Goal: Information Seeking & Learning: Learn about a topic

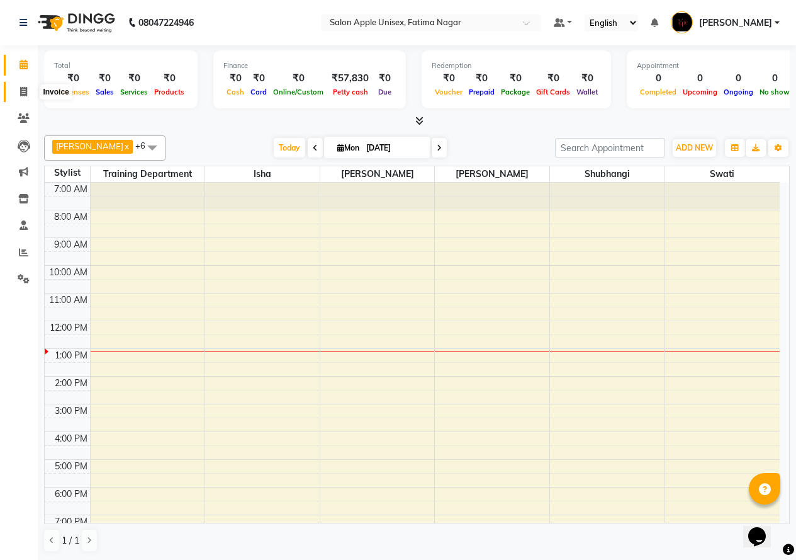
click at [26, 91] on icon at bounding box center [23, 91] width 7 height 9
select select "service"
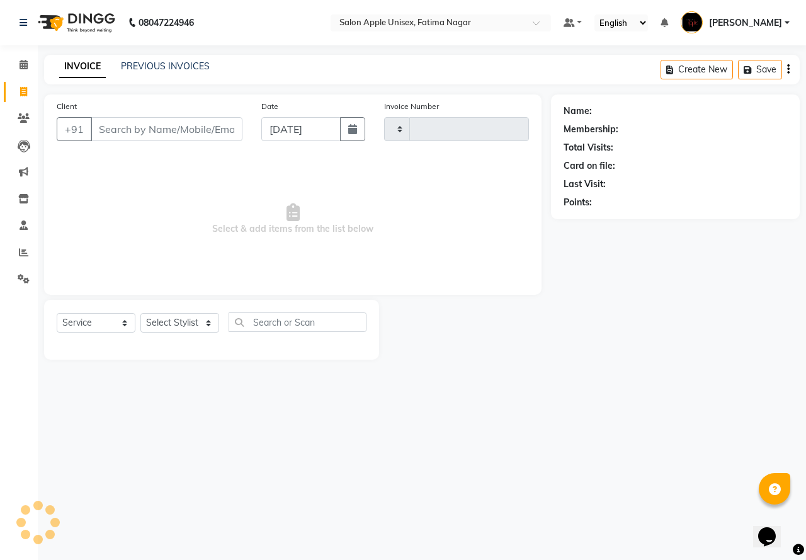
type input "1614"
select select "118"
click at [120, 133] on input "Client" at bounding box center [167, 129] width 152 height 24
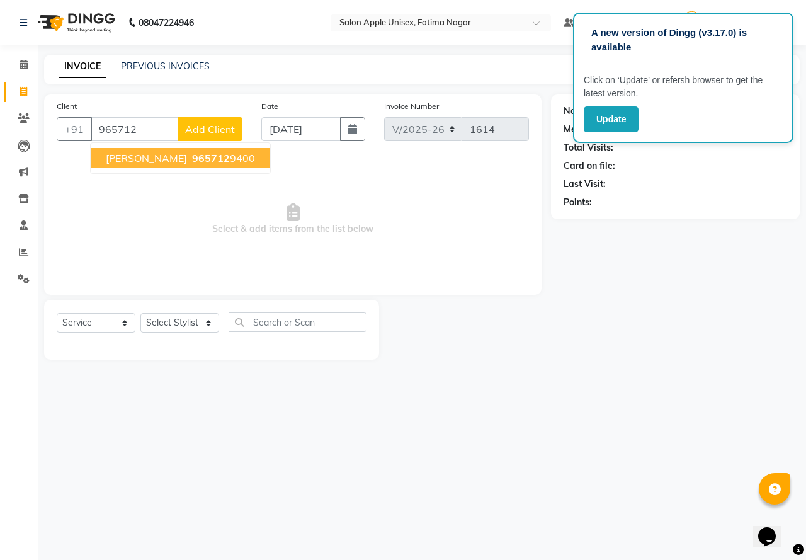
click at [192, 155] on span "965712" at bounding box center [211, 158] width 38 height 13
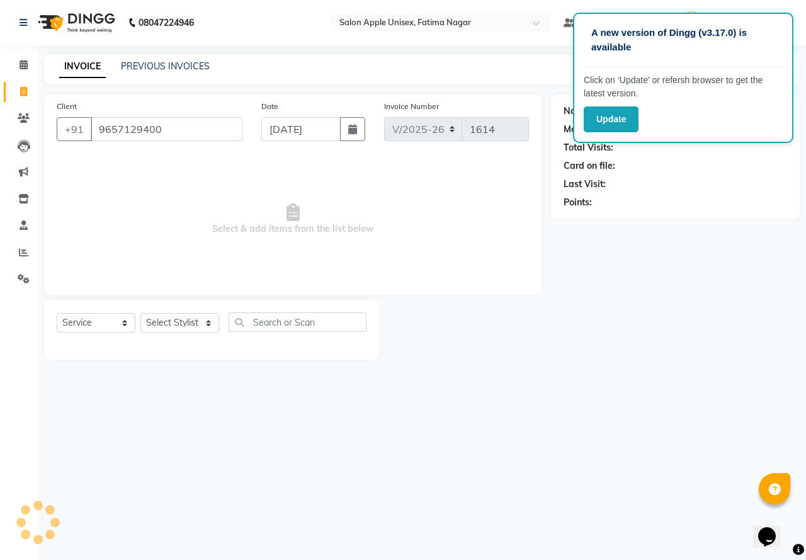
type input "9657129400"
click at [185, 324] on select "Select Stylist Isha Naushad Nikhat Sarfraj Shubhangi Swati Tahira Training Depa…" at bounding box center [179, 323] width 79 height 20
select select "23905"
click at [140, 313] on select "Select Stylist Isha Naushad Nikhat Sarfraj Shubhangi Swati Tahira Training Depa…" at bounding box center [179, 323] width 79 height 20
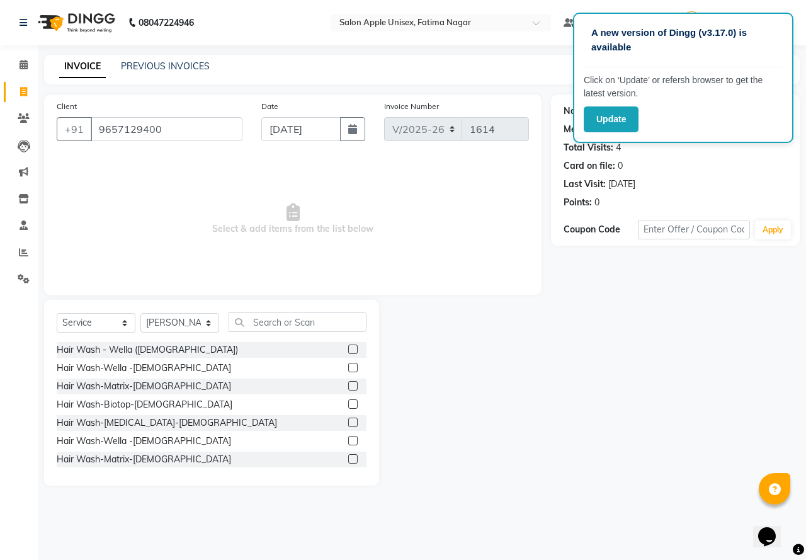
click at [348, 351] on label at bounding box center [352, 348] width 9 height 9
click at [348, 351] on input "checkbox" at bounding box center [352, 350] width 8 height 8
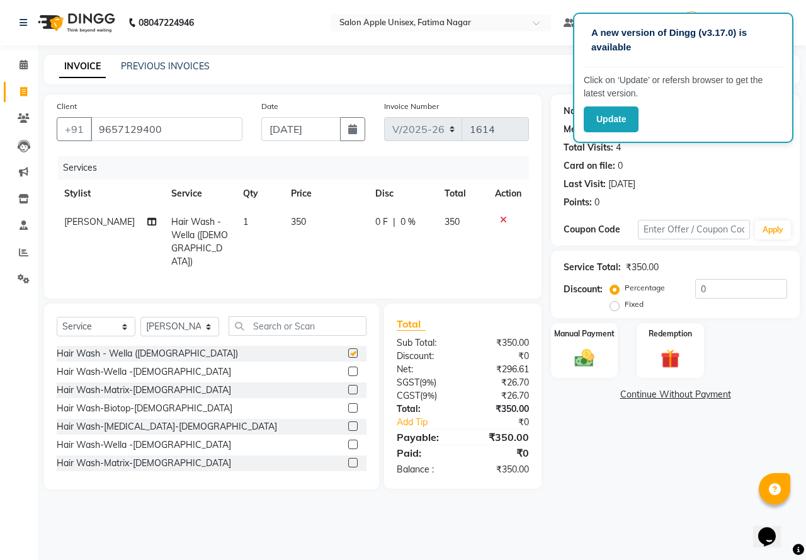
checkbox input "false"
click at [575, 366] on img at bounding box center [584, 357] width 33 height 23
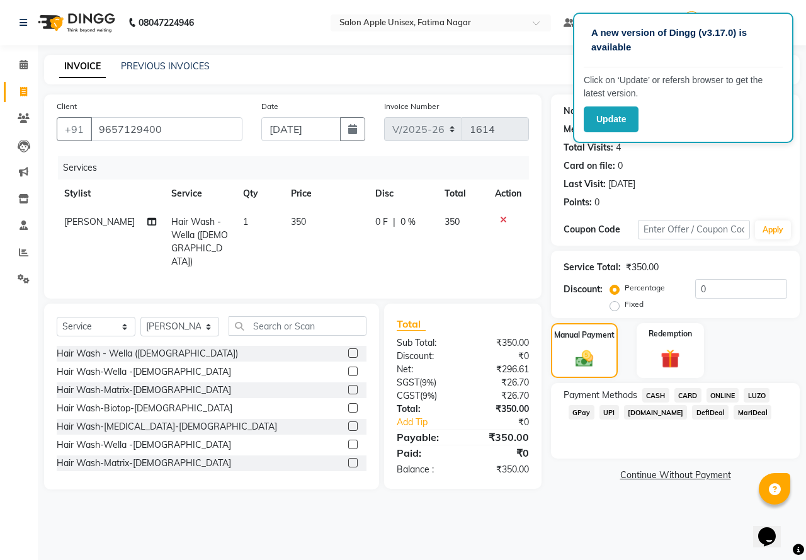
click at [726, 390] on span "ONLINE" at bounding box center [722, 395] width 33 height 14
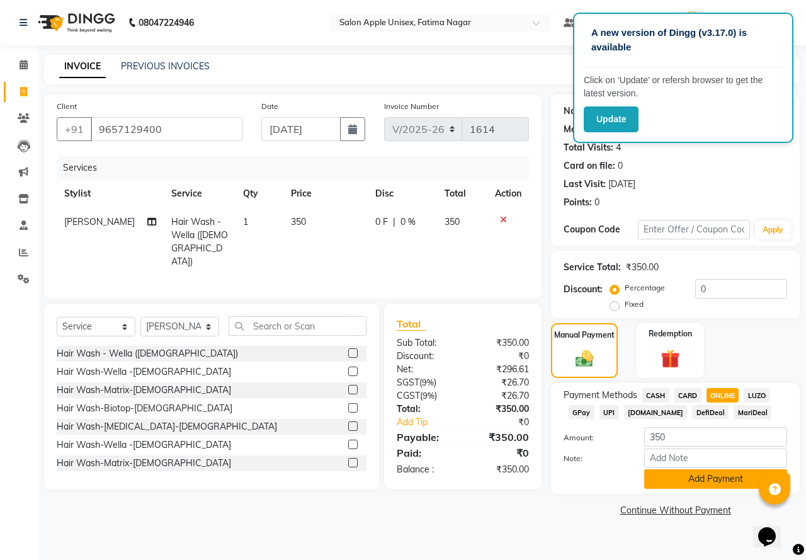
click at [698, 475] on button "Add Payment" at bounding box center [715, 479] width 143 height 20
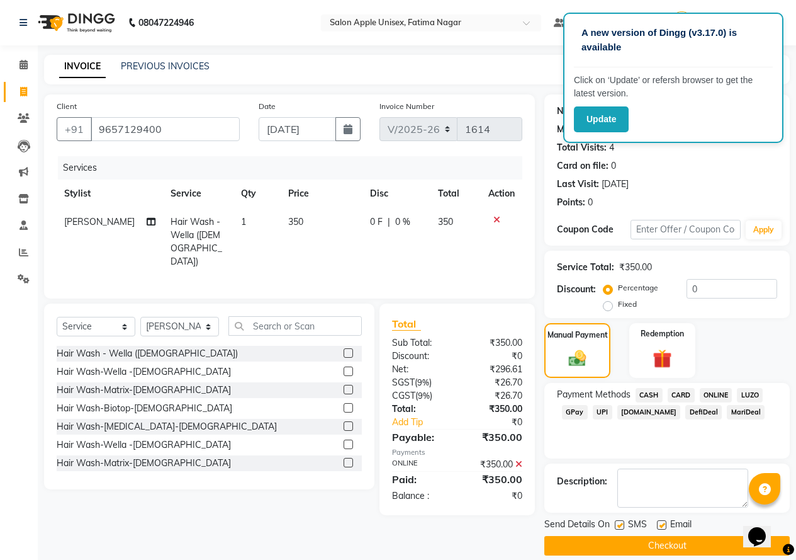
click at [612, 539] on button "Checkout" at bounding box center [666, 546] width 245 height 20
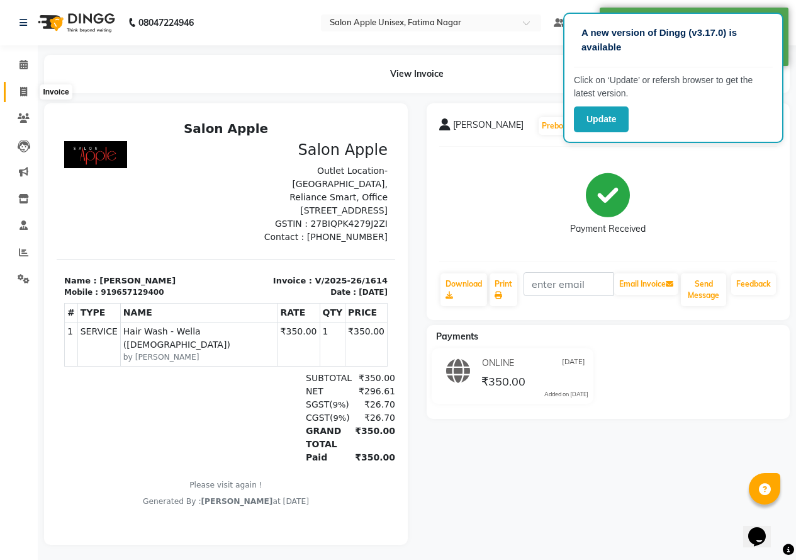
click at [21, 91] on icon at bounding box center [23, 91] width 7 height 9
select select "118"
select select "service"
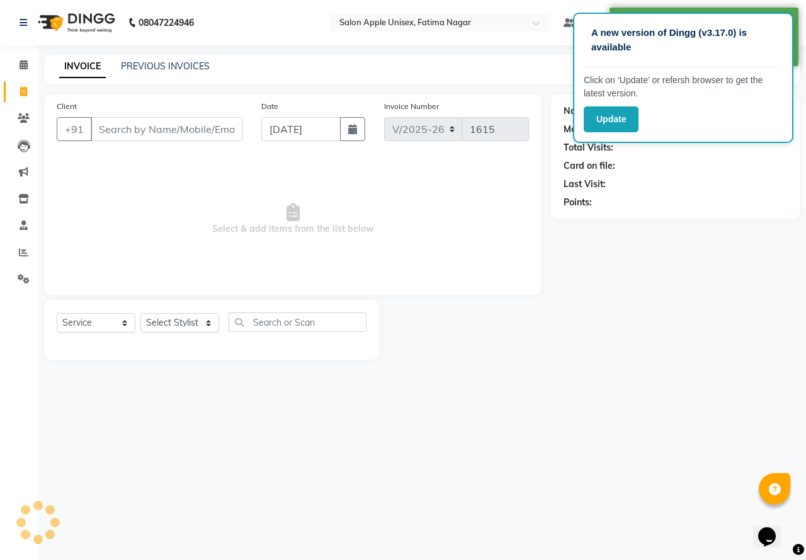
click at [121, 130] on input "Client" at bounding box center [167, 129] width 152 height 24
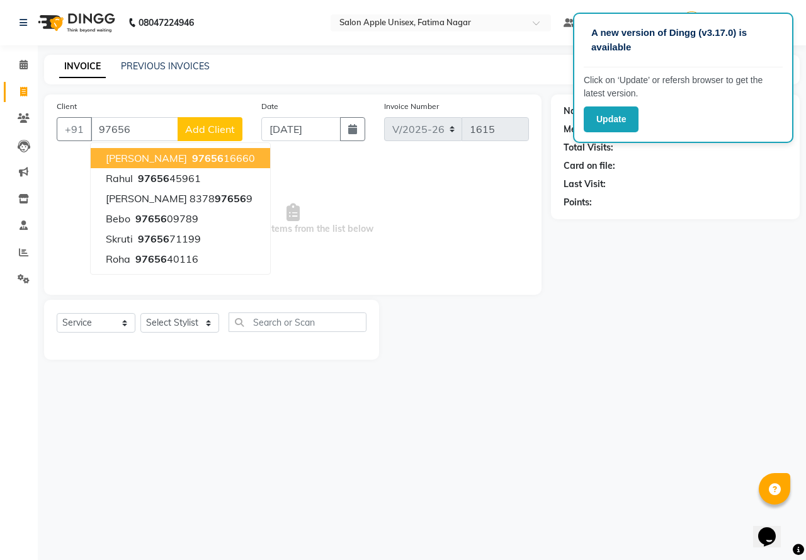
click at [192, 161] on span "97656" at bounding box center [207, 158] width 31 height 13
type input "9765616660"
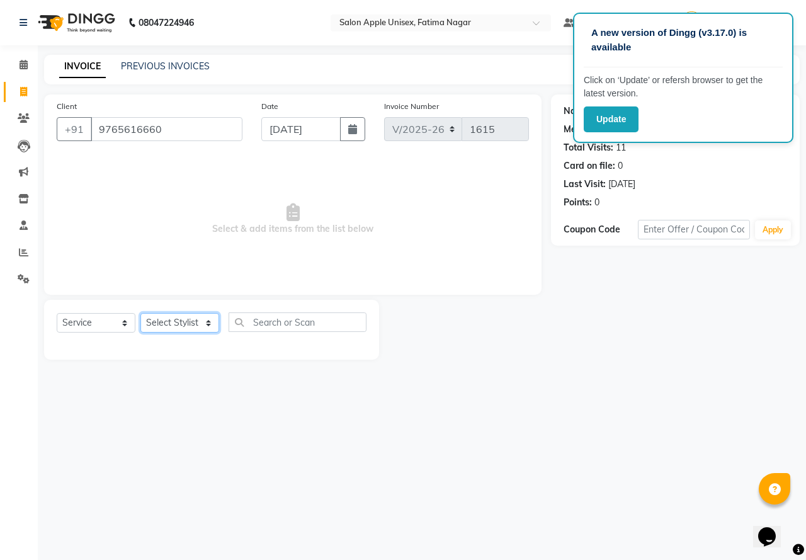
drag, startPoint x: 169, startPoint y: 322, endPoint x: 176, endPoint y: 330, distance: 11.1
click at [173, 322] on select "Select Stylist Isha Naushad Nikhat Sarfraj Shubhangi Swati Tahira Training Depa…" at bounding box center [179, 323] width 79 height 20
select select "23905"
click at [140, 313] on select "Select Stylist Isha Naushad Nikhat Sarfraj Shubhangi Swati Tahira Training Depa…" at bounding box center [179, 323] width 79 height 20
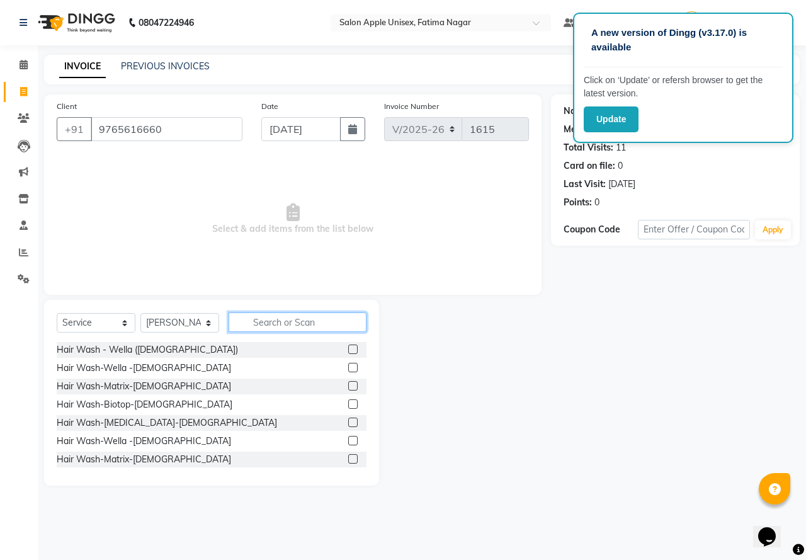
click at [260, 319] on input "text" at bounding box center [297, 322] width 138 height 20
type input "thr"
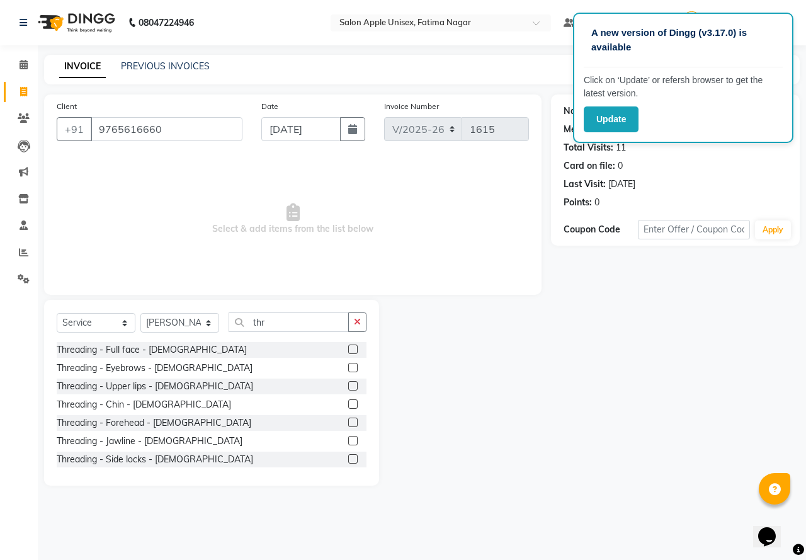
click at [348, 364] on label at bounding box center [352, 367] width 9 height 9
click at [348, 364] on input "checkbox" at bounding box center [352, 368] width 8 height 8
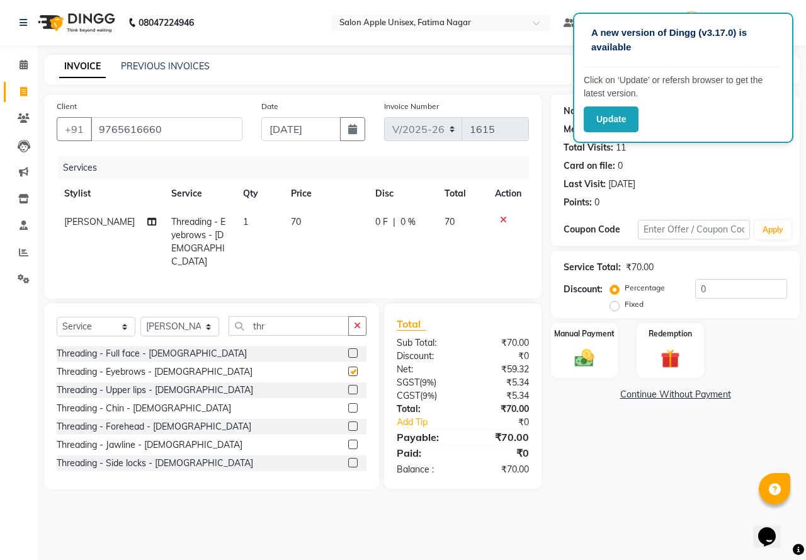
checkbox input "false"
click at [348, 385] on label at bounding box center [352, 389] width 9 height 9
click at [348, 386] on input "checkbox" at bounding box center [352, 390] width 8 height 8
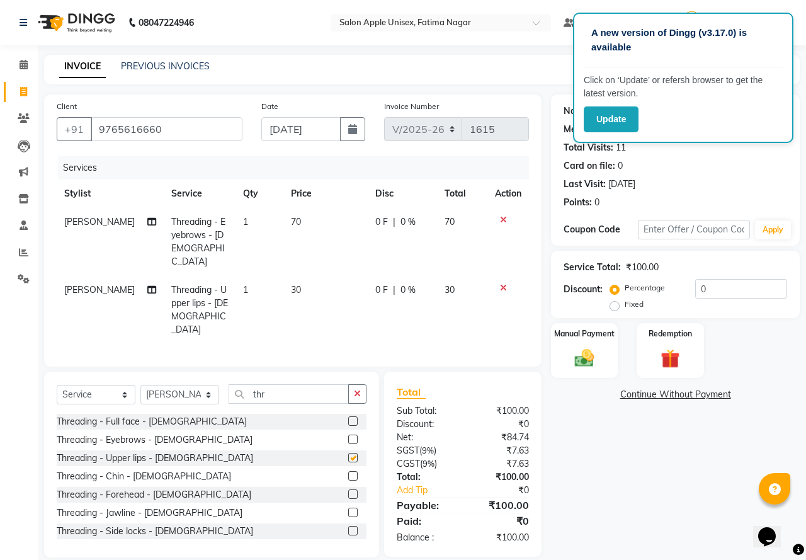
checkbox input "false"
click at [348, 489] on label at bounding box center [352, 493] width 9 height 9
click at [348, 490] on input "checkbox" at bounding box center [352, 494] width 8 height 8
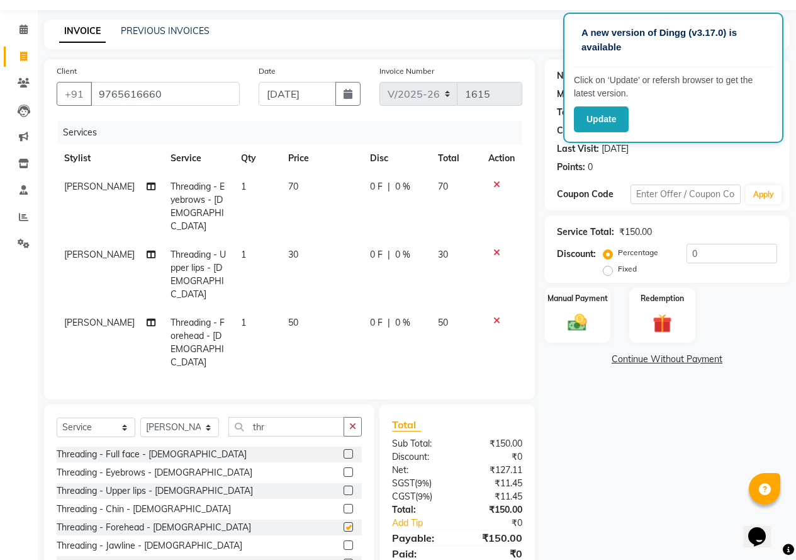
checkbox input "false"
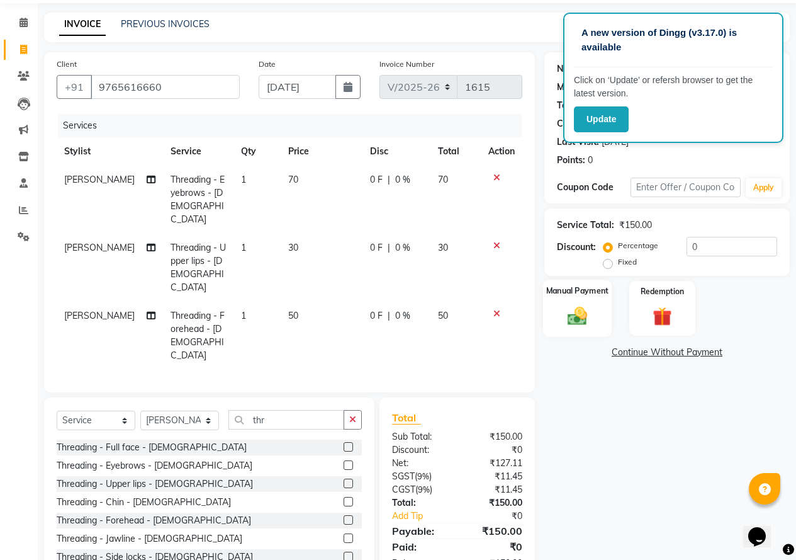
scroll to position [54, 0]
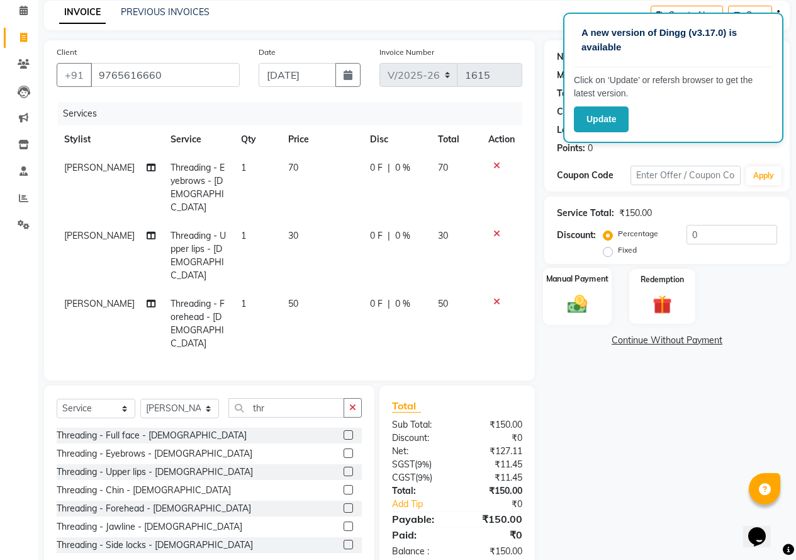
click at [579, 306] on img at bounding box center [577, 303] width 32 height 23
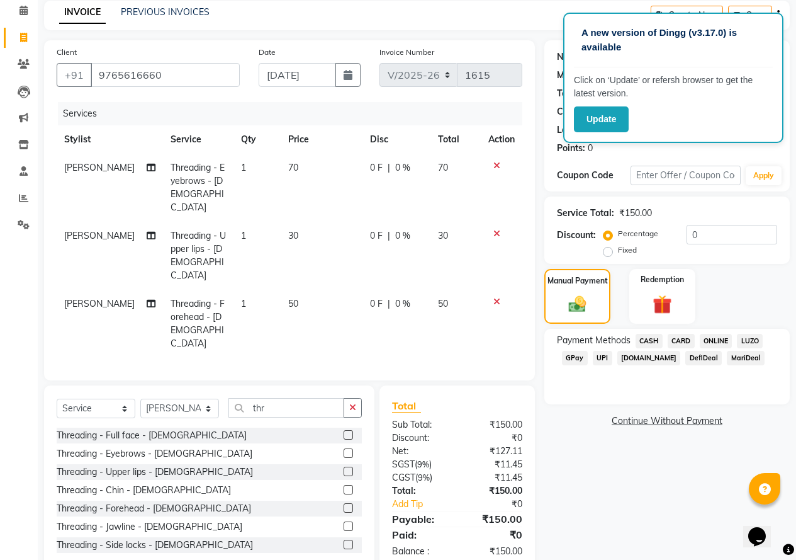
click at [722, 340] on span "ONLINE" at bounding box center [716, 341] width 33 height 14
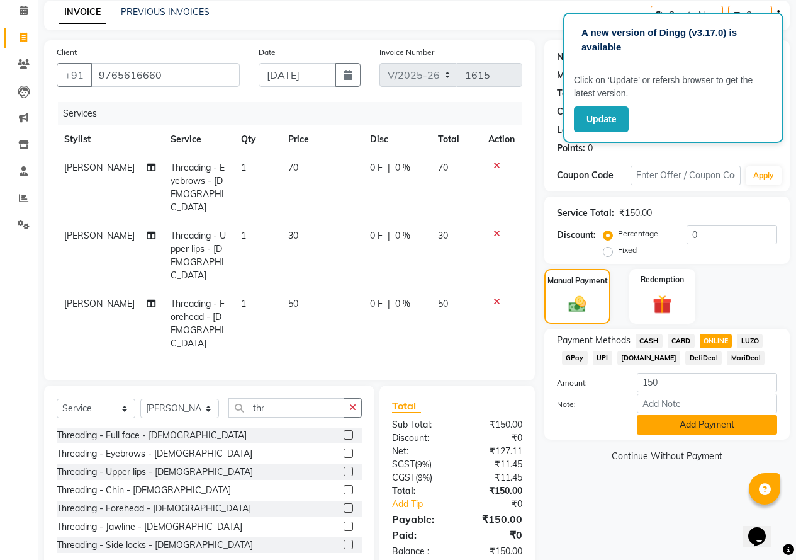
click at [710, 419] on button "Add Payment" at bounding box center [707, 425] width 140 height 20
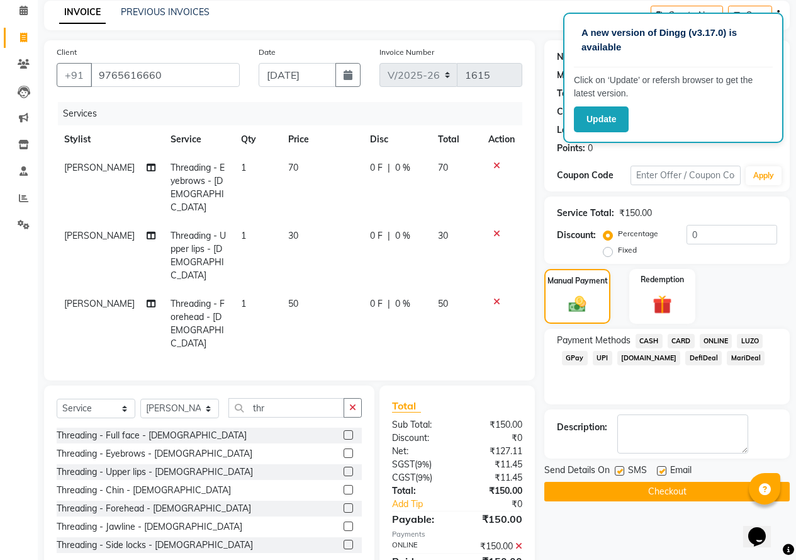
click at [680, 487] on button "Checkout" at bounding box center [666, 492] width 245 height 20
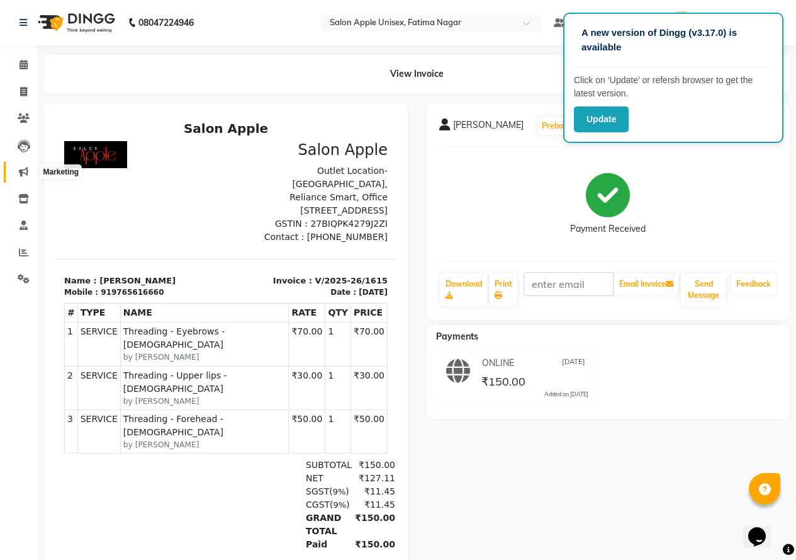
click at [26, 174] on icon at bounding box center [23, 171] width 9 height 9
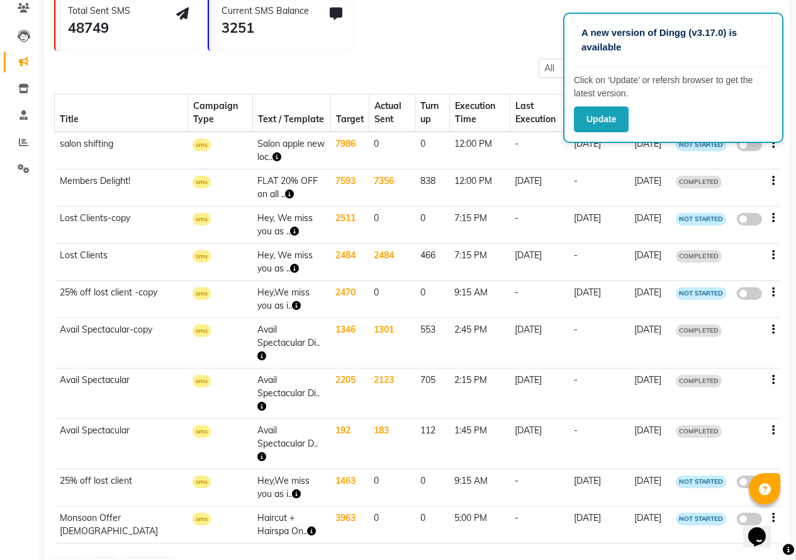
scroll to position [111, 0]
click at [697, 253] on span "COMPLETED" at bounding box center [699, 255] width 46 height 13
click at [704, 220] on span "NOT STARTED" at bounding box center [701, 218] width 50 height 13
click at [758, 216] on span at bounding box center [749, 218] width 25 height 13
click at [754, 220] on input "false" at bounding box center [754, 220] width 0 height 0
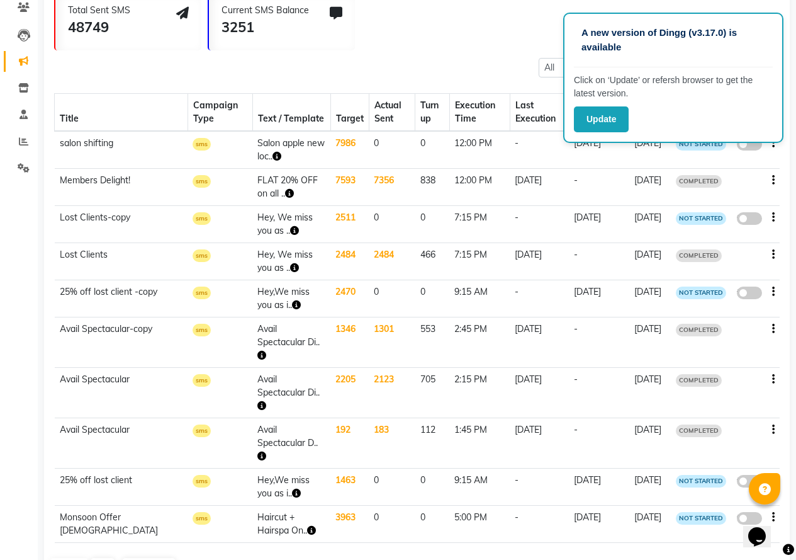
select select "3"
select select "2359"
select select "1"
select select "1155"
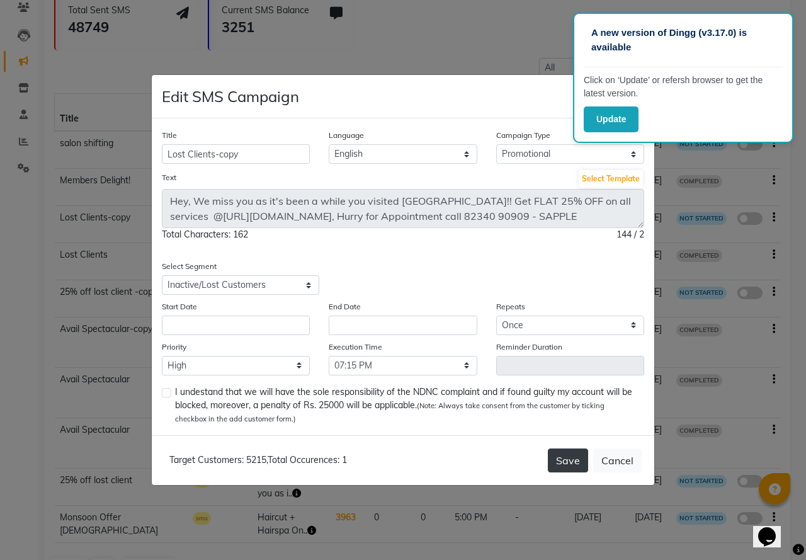
click at [568, 455] on button "Save" at bounding box center [568, 460] width 40 height 24
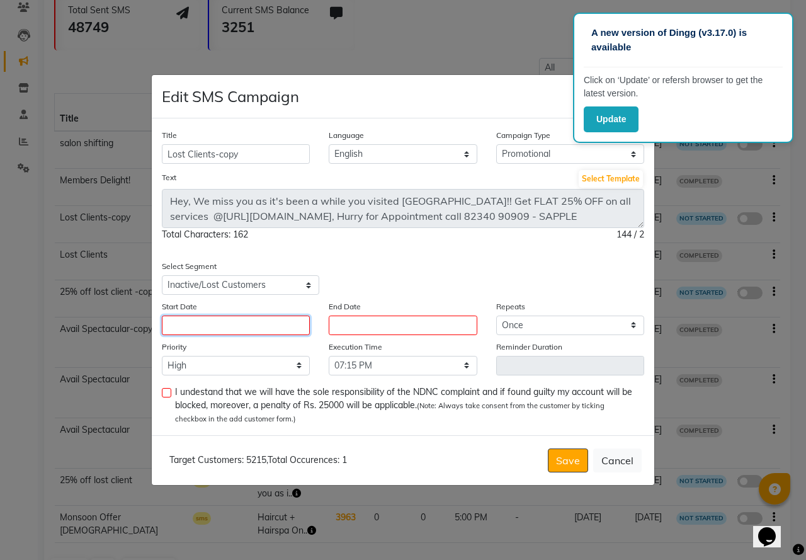
click at [183, 325] on input "text" at bounding box center [236, 325] width 148 height 20
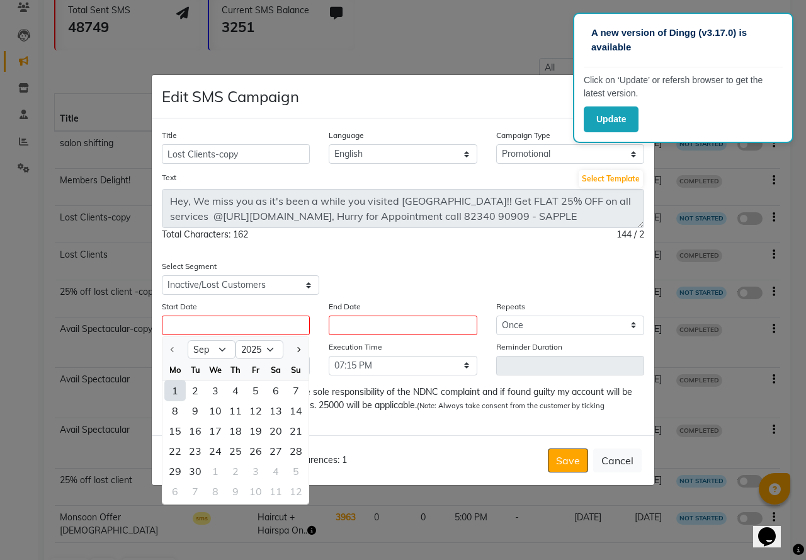
click at [174, 390] on div "1" at bounding box center [175, 390] width 20 height 20
type input "[DATE]"
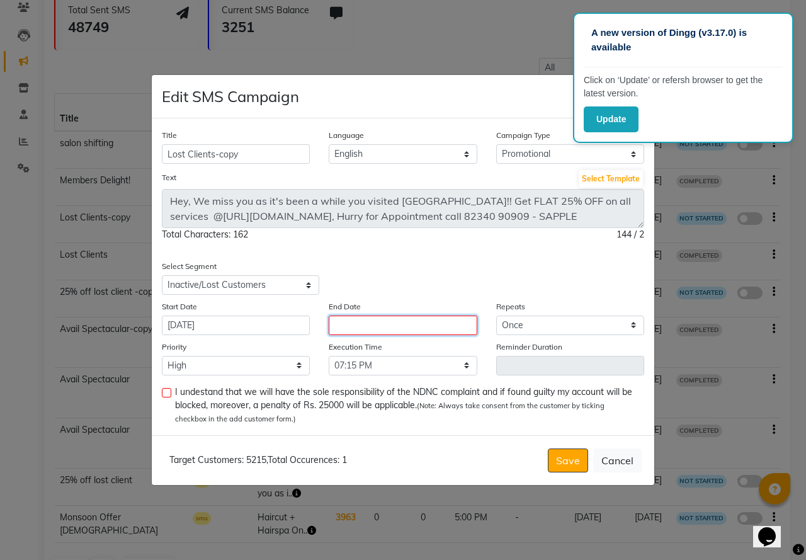
click at [358, 330] on input "text" at bounding box center [403, 325] width 148 height 20
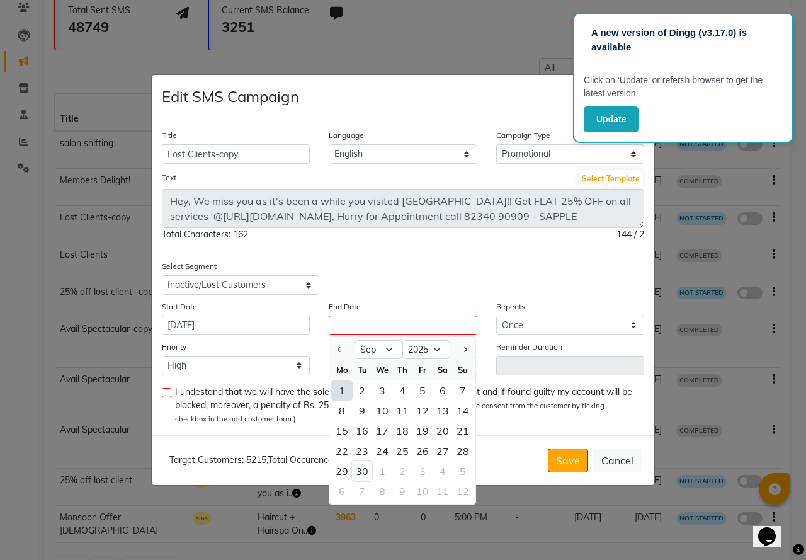
click at [366, 473] on div "30" at bounding box center [362, 471] width 20 height 20
type input "[DATE]"
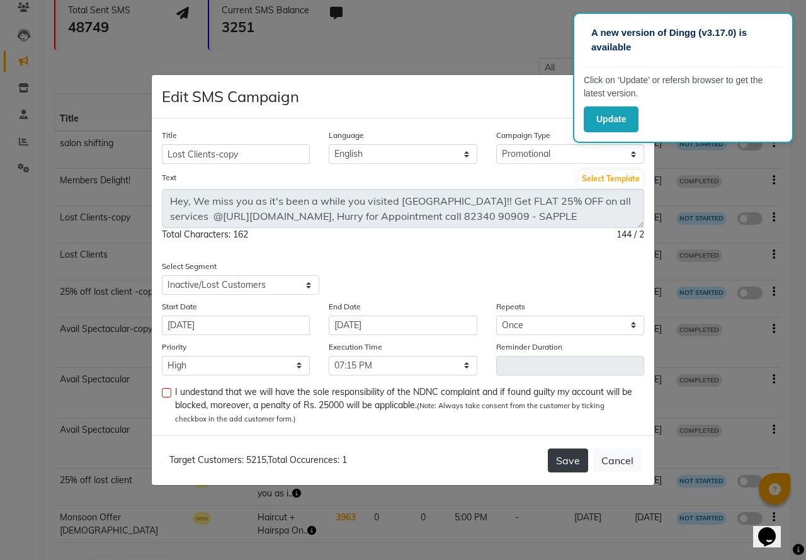
click at [563, 459] on button "Save" at bounding box center [568, 460] width 40 height 24
click at [568, 459] on button "Save" at bounding box center [568, 460] width 40 height 24
click at [163, 392] on label at bounding box center [166, 392] width 9 height 9
click at [163, 392] on input "checkbox" at bounding box center [166, 393] width 8 height 8
checkbox input "true"
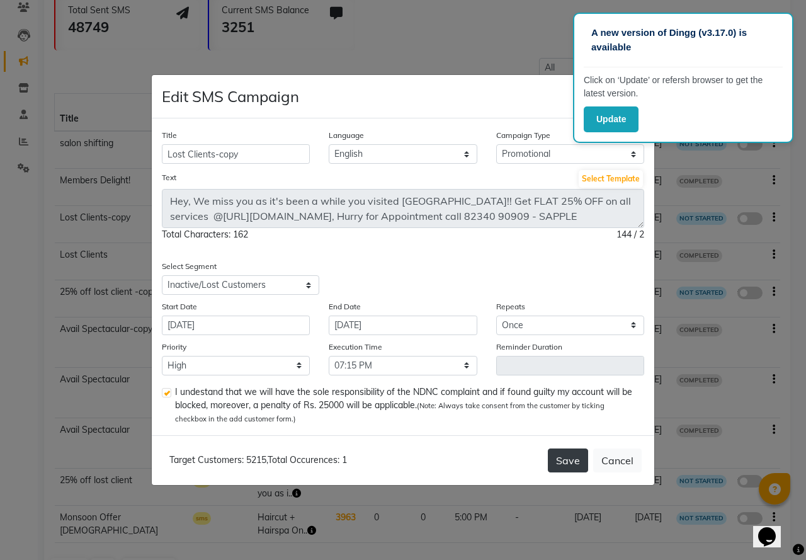
click at [560, 464] on button "Save" at bounding box center [568, 460] width 40 height 24
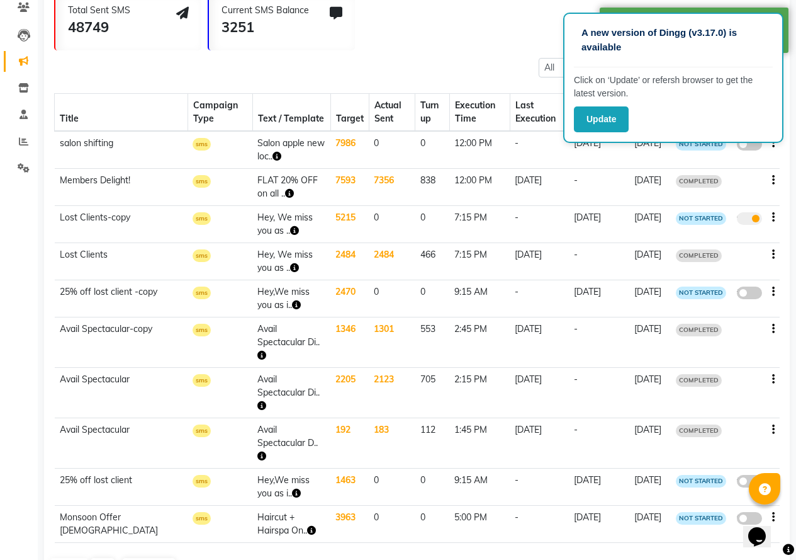
click at [699, 220] on span "NOT STARTED" at bounding box center [701, 218] width 50 height 13
click at [701, 217] on span "NOT STARTED" at bounding box center [701, 218] width 50 height 13
click at [707, 223] on span "NOT STARTED" at bounding box center [701, 218] width 50 height 13
click at [745, 231] on td "true" at bounding box center [755, 224] width 48 height 37
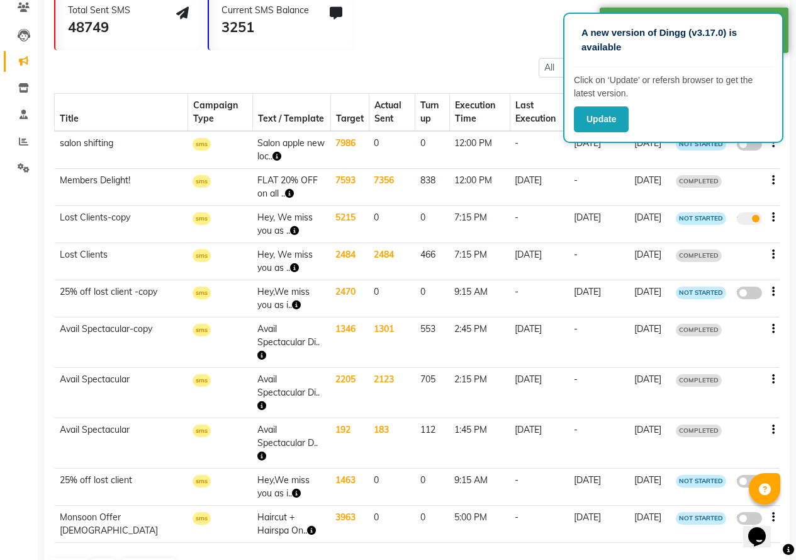
click at [774, 217] on icon "button" at bounding box center [773, 217] width 3 height 1
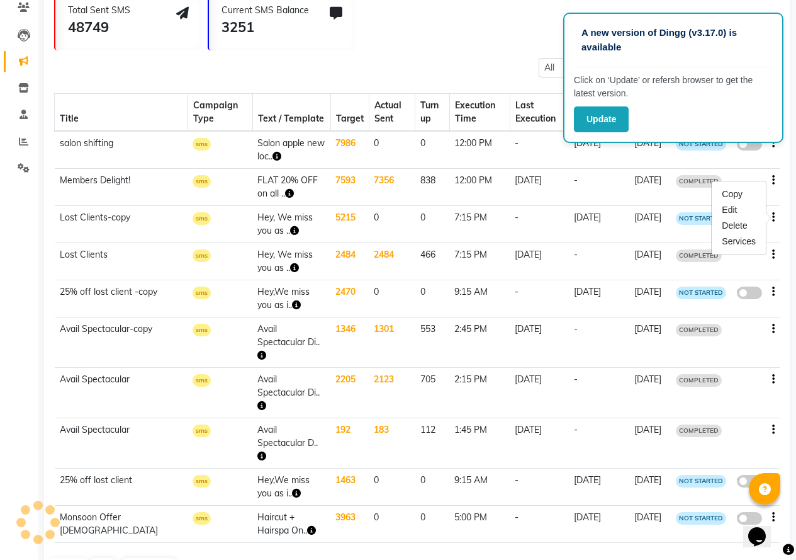
click at [675, 235] on td "NOT STARTED" at bounding box center [701, 224] width 60 height 37
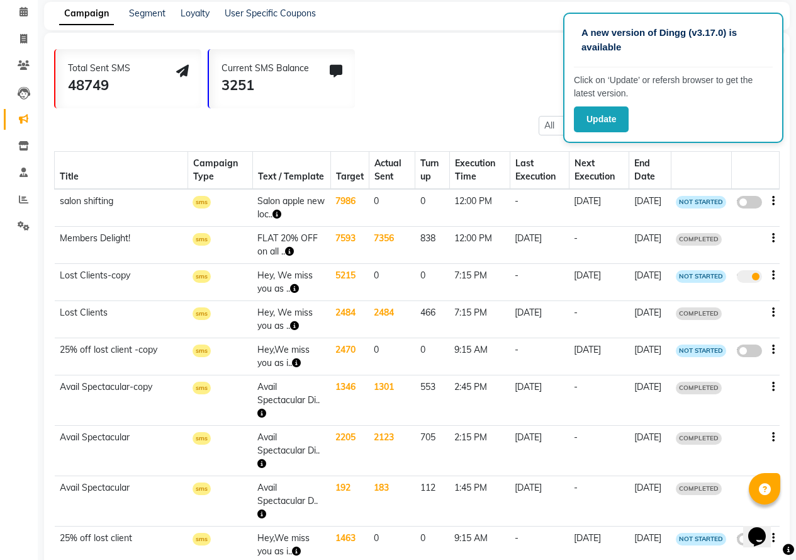
scroll to position [0, 0]
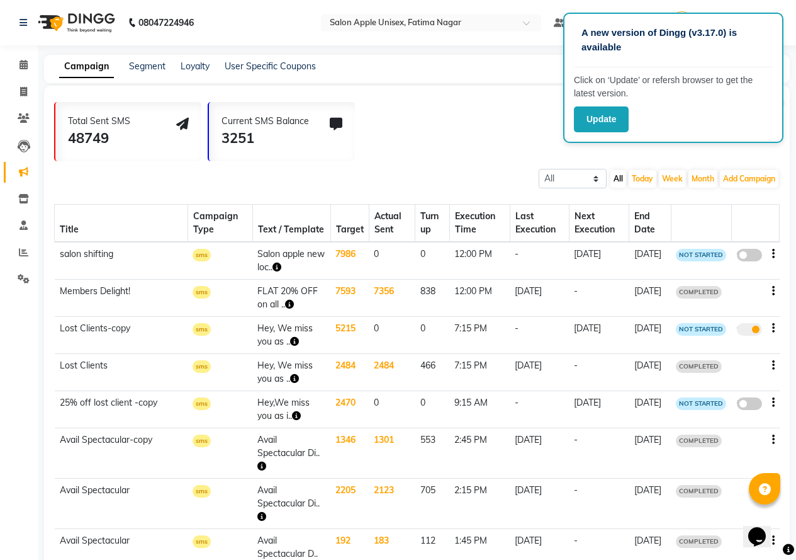
click at [753, 254] on span at bounding box center [749, 255] width 25 height 13
click at [754, 257] on input "false" at bounding box center [754, 257] width 0 height 0
select select "4"
select select "2353"
select select "2"
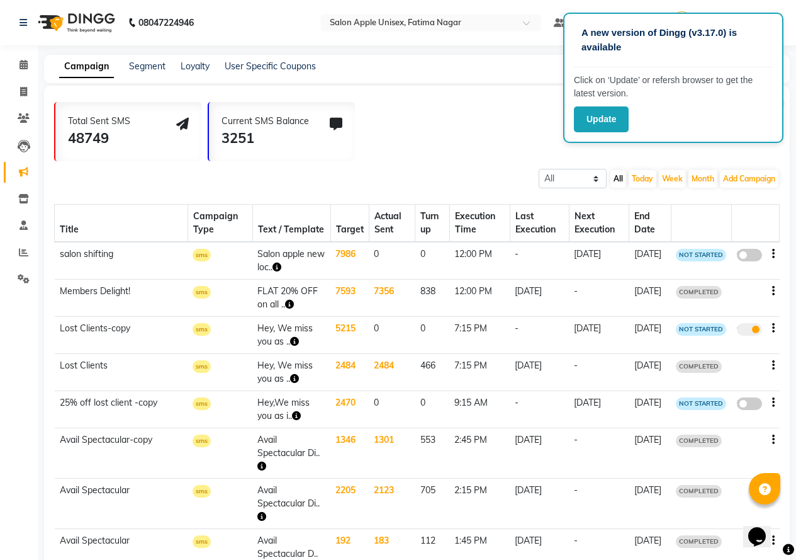
select select "2"
select select "720"
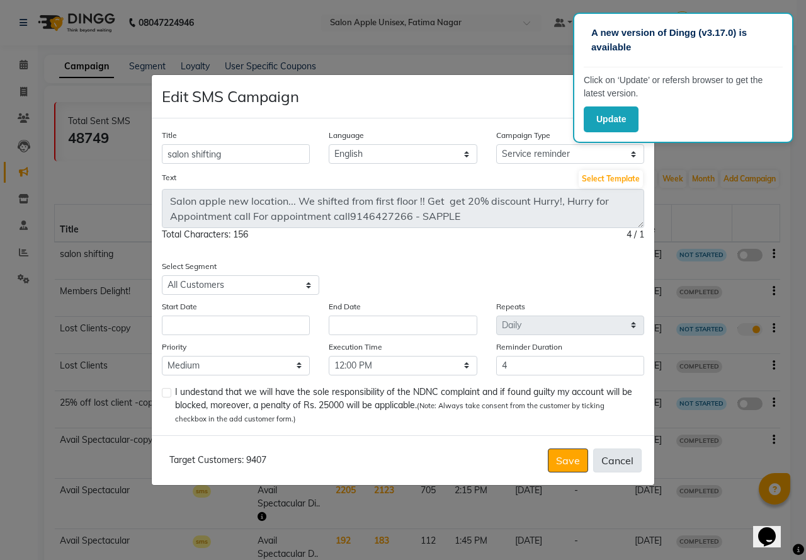
click at [623, 459] on button "Cancel" at bounding box center [617, 460] width 48 height 24
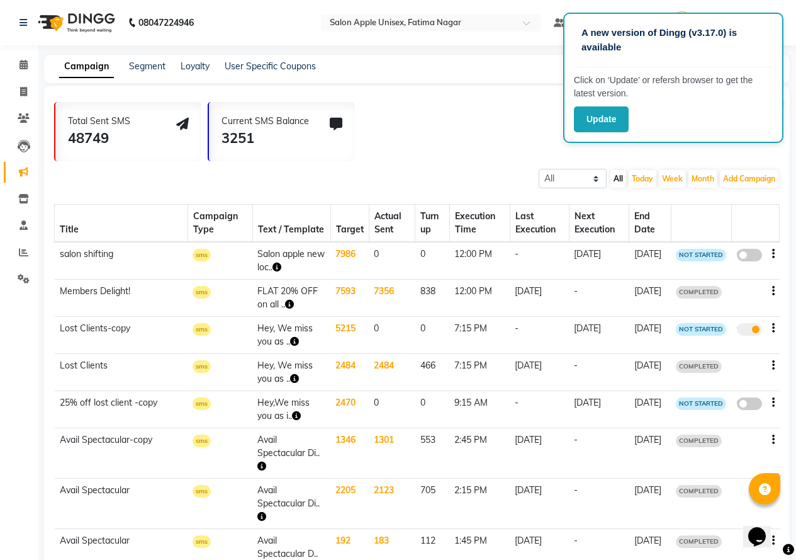
click at [193, 330] on span "sms" at bounding box center [202, 329] width 18 height 13
click at [23, 249] on icon at bounding box center [23, 251] width 9 height 9
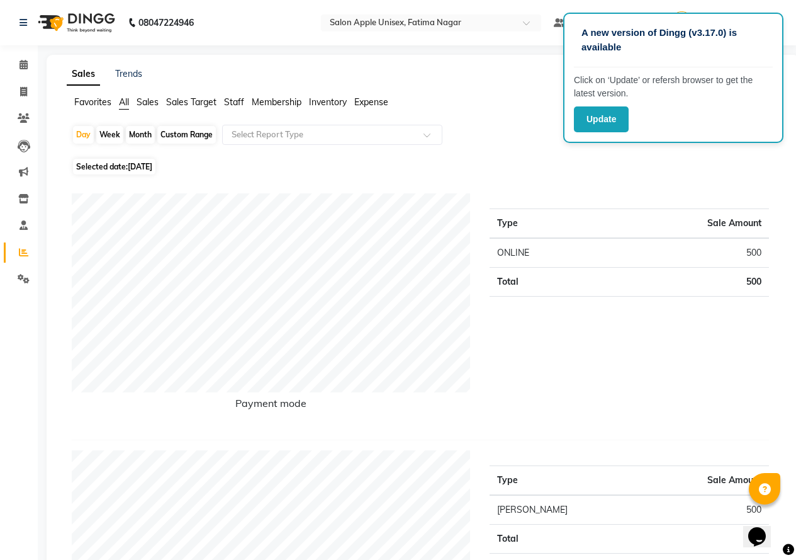
click at [149, 133] on div "Month" at bounding box center [140, 135] width 29 height 18
select select "9"
select select "2025"
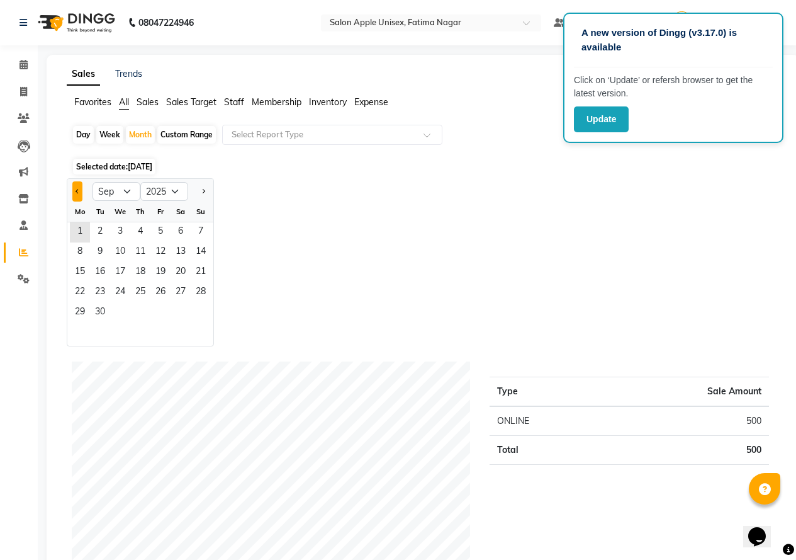
click at [79, 189] on button "Previous month" at bounding box center [77, 191] width 10 height 20
select select "8"
click at [154, 227] on span "1" at bounding box center [160, 232] width 20 height 20
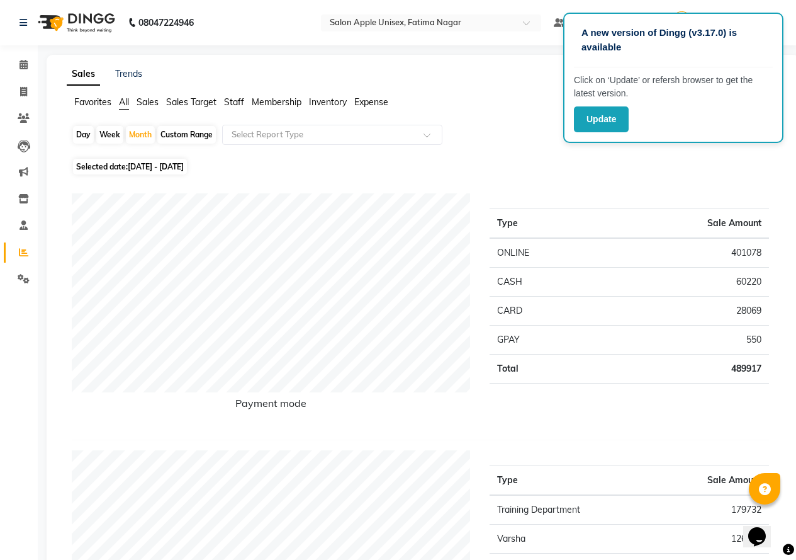
click at [238, 99] on span "Staff" at bounding box center [234, 101] width 20 height 11
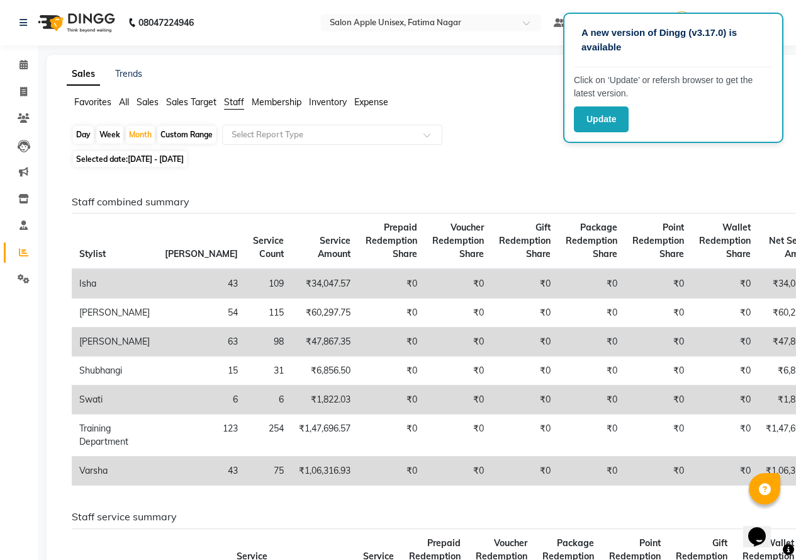
click at [194, 131] on div "Custom Range" at bounding box center [186, 135] width 59 height 18
select select "8"
select select "2025"
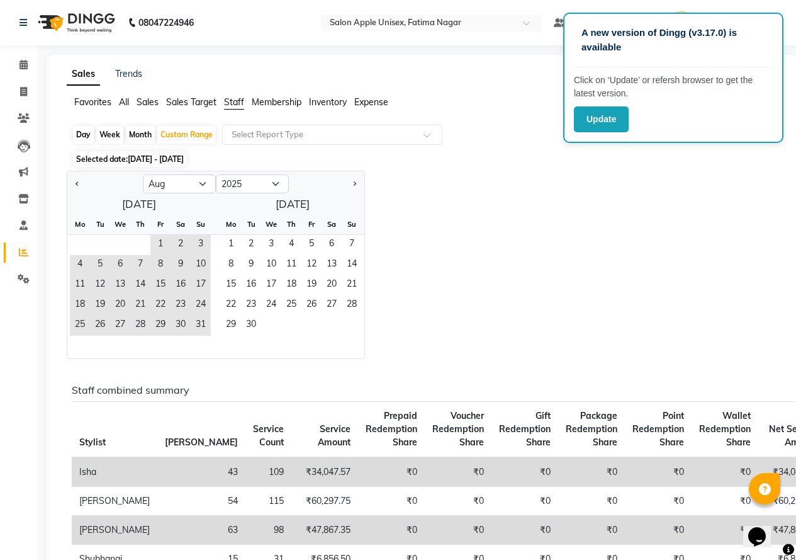
click at [336, 106] on span "Inventory" at bounding box center [328, 101] width 38 height 11
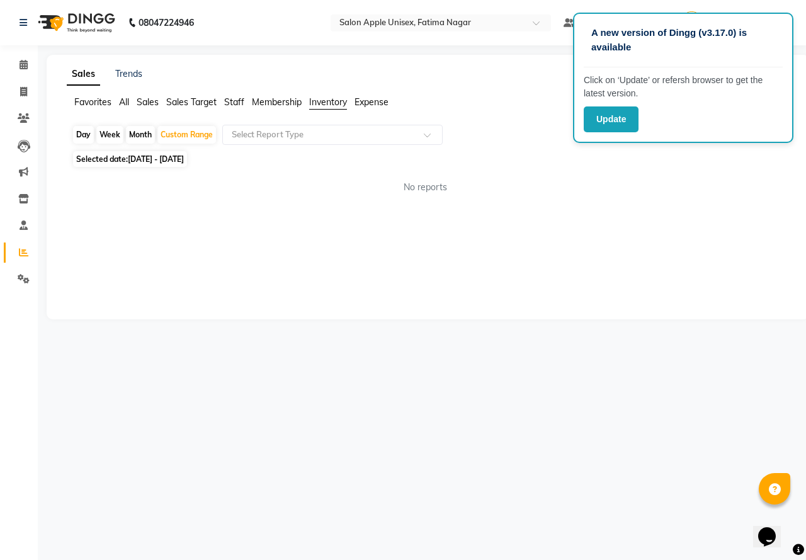
click at [335, 106] on span "Inventory" at bounding box center [328, 101] width 38 height 11
click at [371, 103] on span "Expense" at bounding box center [371, 101] width 34 height 11
click at [126, 101] on span "All" at bounding box center [124, 101] width 10 height 11
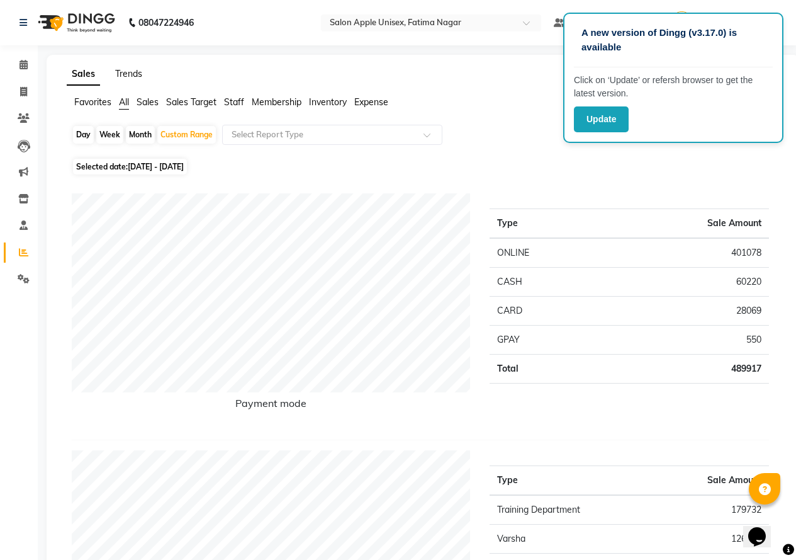
click at [128, 72] on link "Trends" at bounding box center [128, 73] width 27 height 11
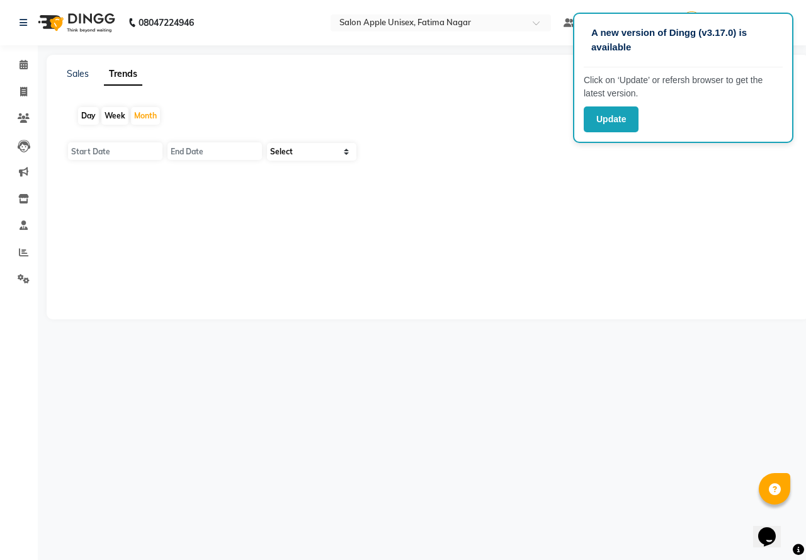
type input "[DATE]"
select select "by_client"
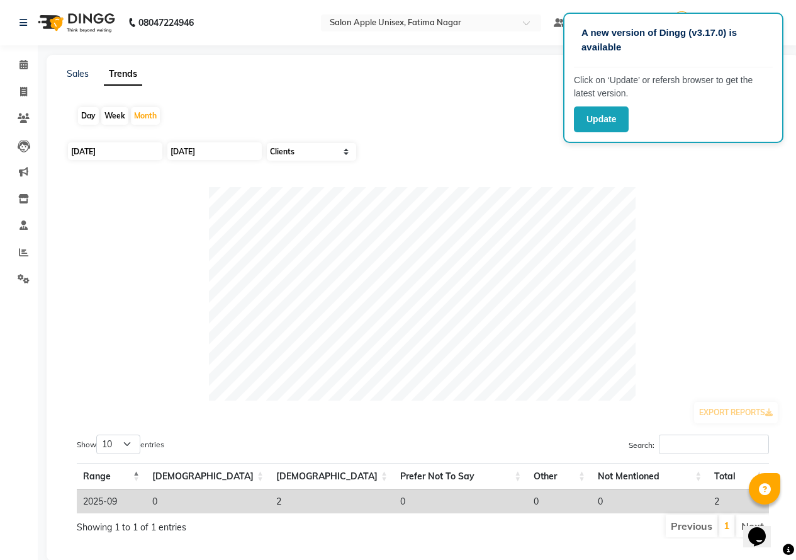
scroll to position [30, 0]
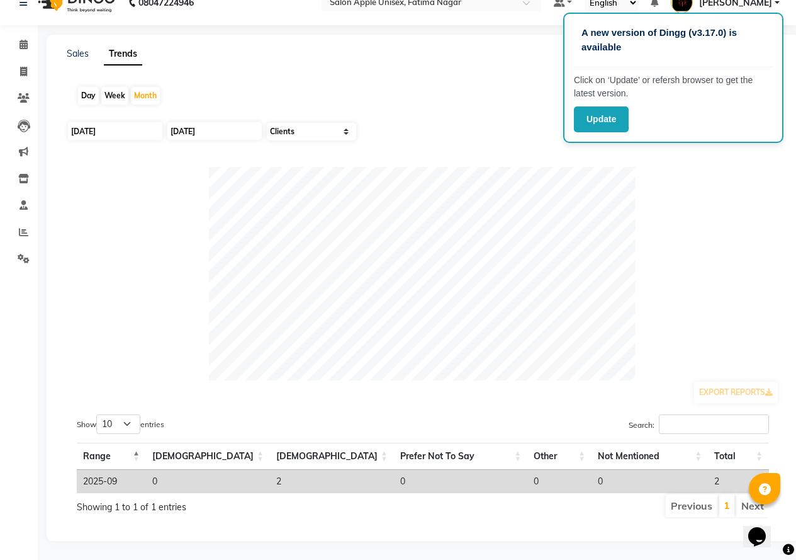
click at [303, 105] on div "Day Week Month" at bounding box center [423, 96] width 713 height 40
click at [298, 123] on select "Select Sales Clients" at bounding box center [311, 132] width 89 height 18
click at [267, 123] on select "Select Sales Clients" at bounding box center [311, 132] width 89 height 18
drag, startPoint x: 292, startPoint y: 120, endPoint x: 291, endPoint y: 129, distance: 9.5
click at [292, 123] on select "Select Sales Clients" at bounding box center [311, 132] width 89 height 18
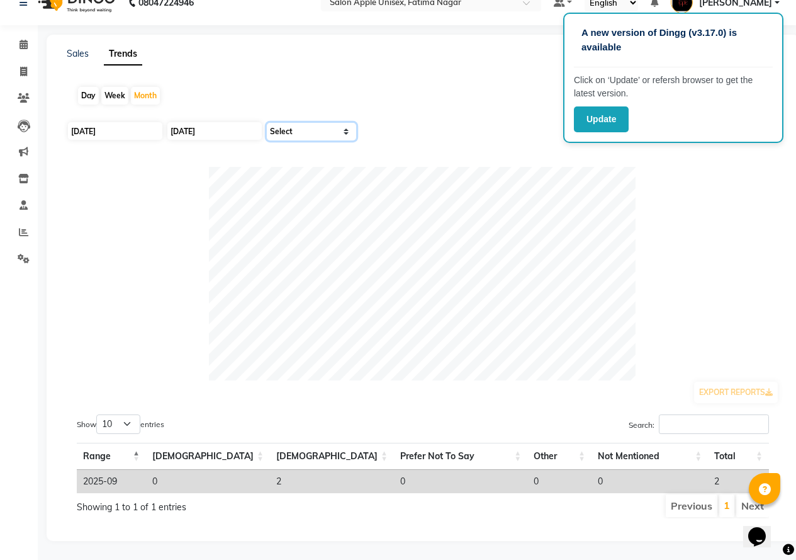
select select "by_all"
click at [267, 123] on select "Select Sales Clients" at bounding box center [311, 132] width 89 height 18
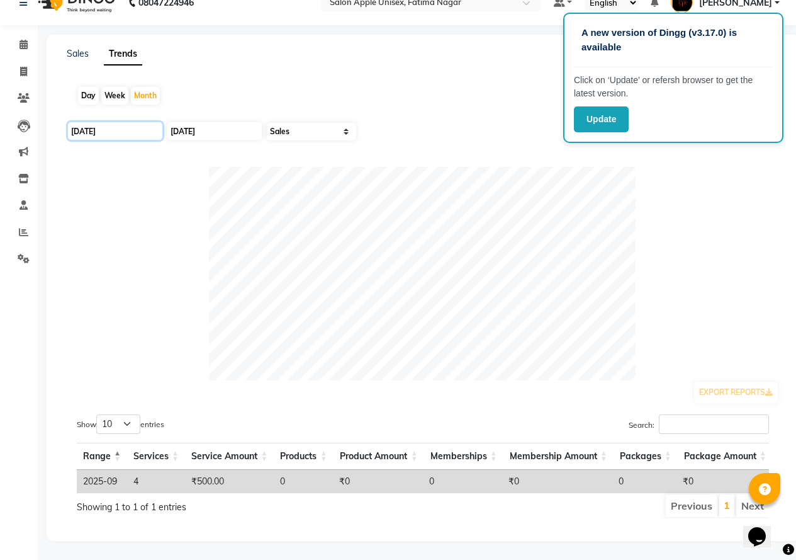
click at [106, 122] on input "[DATE]" at bounding box center [115, 131] width 94 height 18
select select "9"
select select "2025"
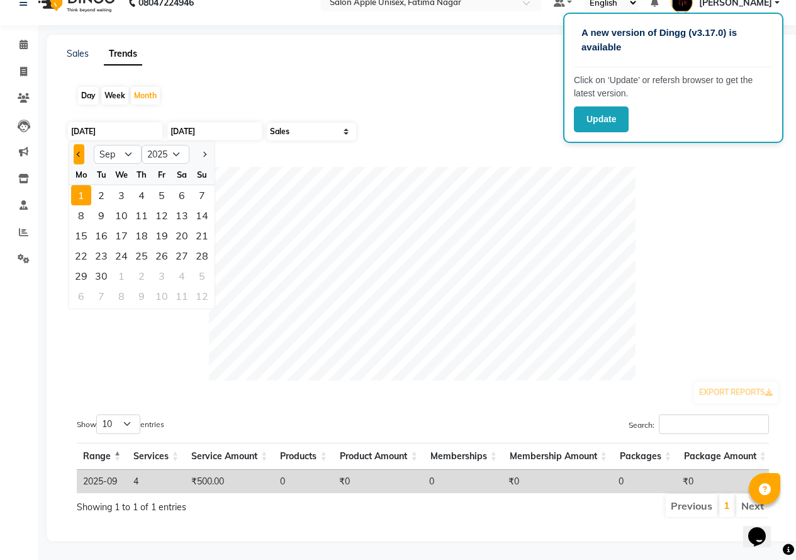
click at [82, 144] on button "Previous month" at bounding box center [79, 154] width 11 height 20
select select "8"
click at [163, 185] on div "1" at bounding box center [162, 195] width 20 height 20
type input "[DATE]"
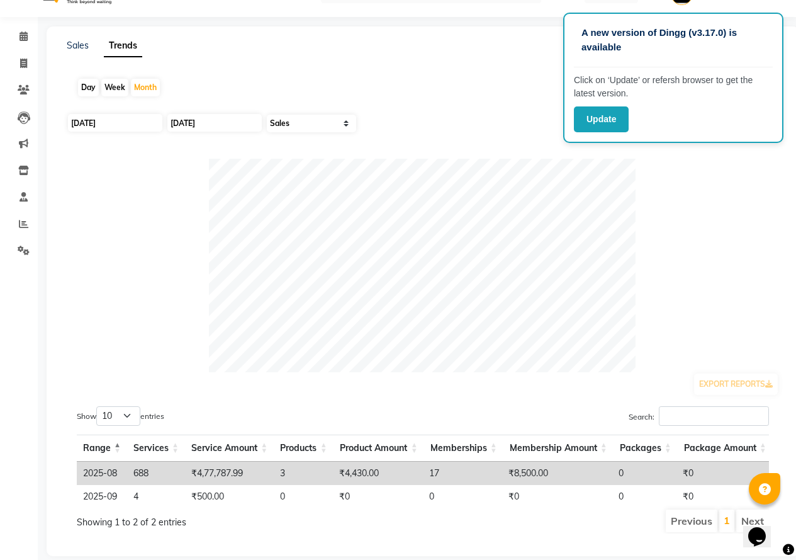
scroll to position [0, 0]
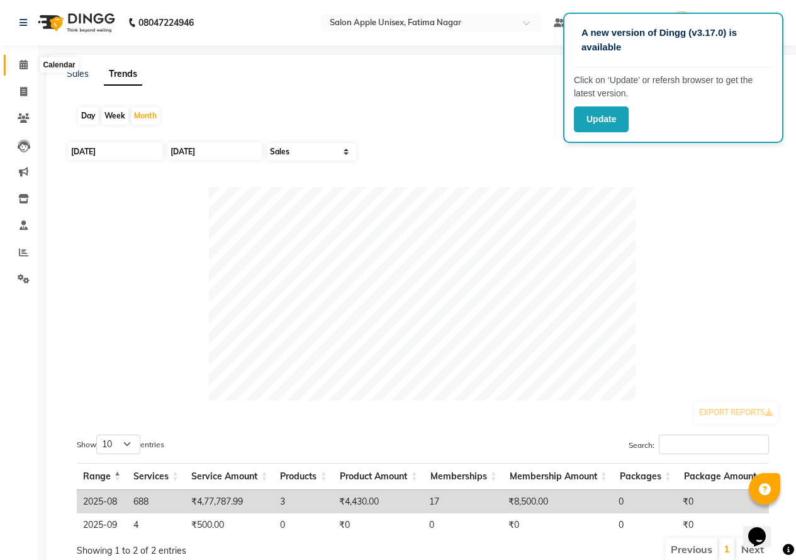
click at [28, 70] on span at bounding box center [24, 65] width 22 height 14
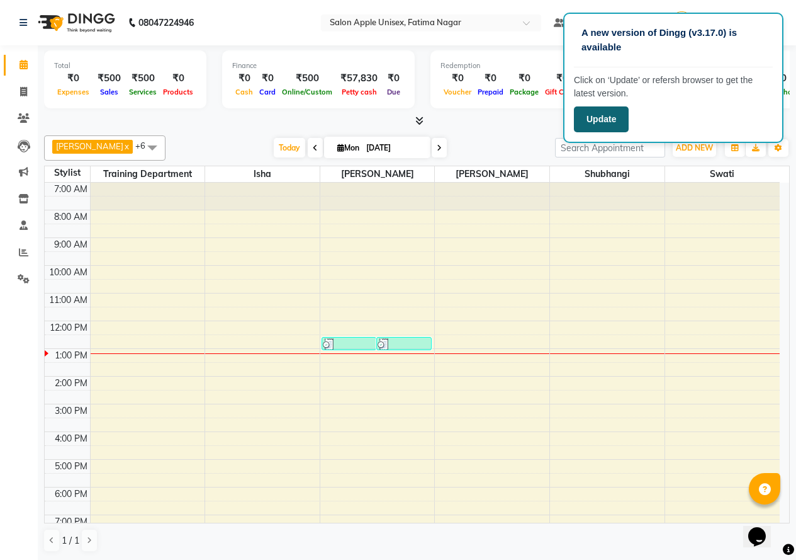
click at [602, 112] on button "Update" at bounding box center [601, 119] width 55 height 26
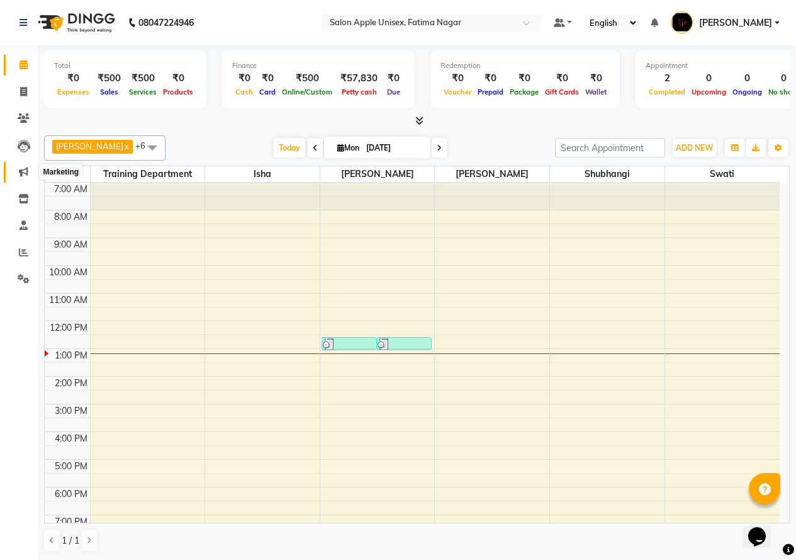
click at [26, 174] on icon at bounding box center [23, 171] width 9 height 9
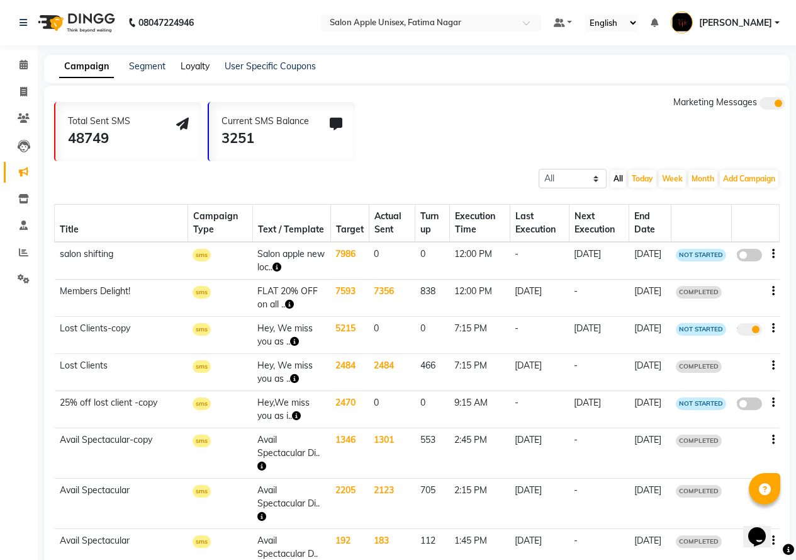
click at [197, 65] on link "Loyalty" at bounding box center [195, 65] width 29 height 11
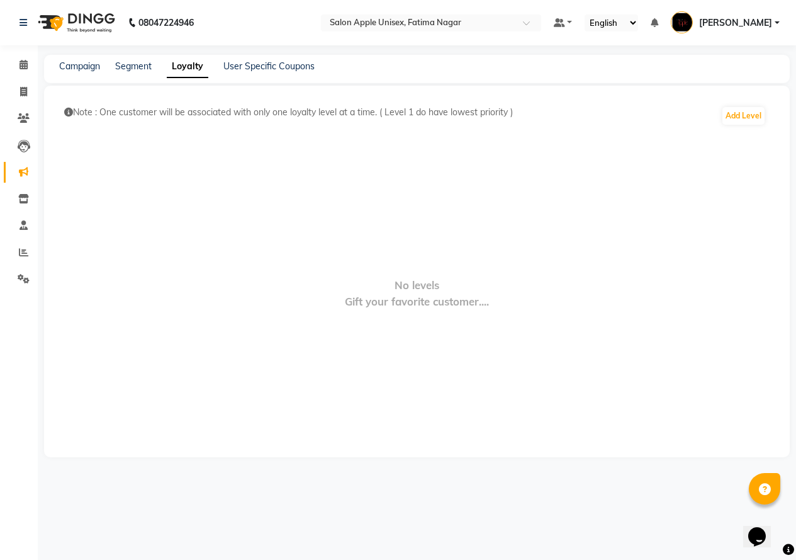
click at [154, 80] on div "Campaign Segment Loyalty User Specific Coupons" at bounding box center [417, 69] width 746 height 28
click at [149, 68] on link "Segment" at bounding box center [133, 65] width 37 height 11
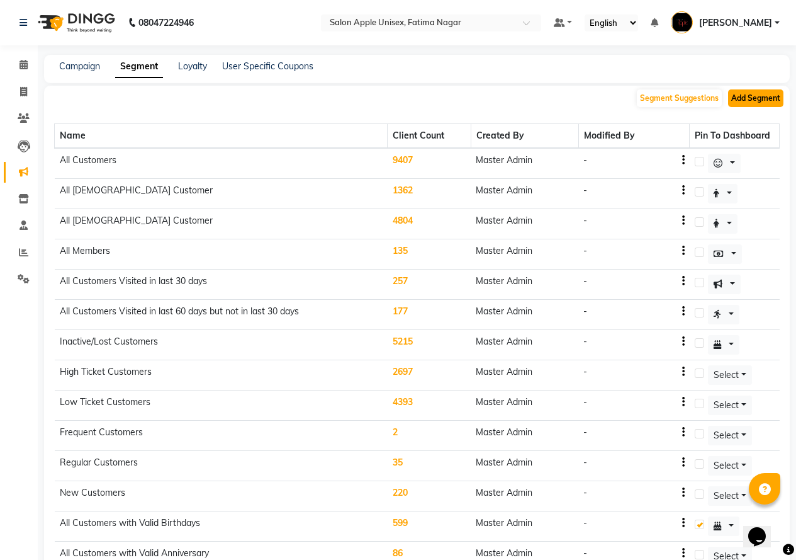
click at [755, 94] on button "Add Segment" at bounding box center [755, 98] width 55 height 18
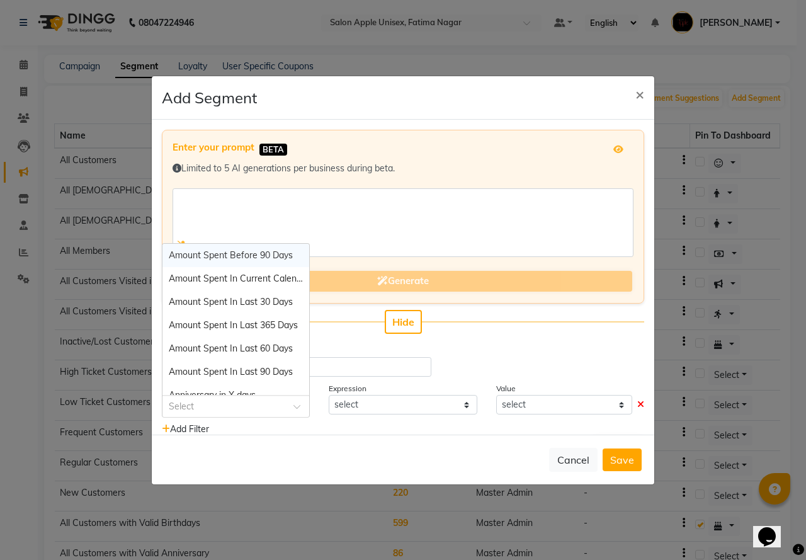
click at [236, 411] on input "text" at bounding box center [223, 404] width 109 height 13
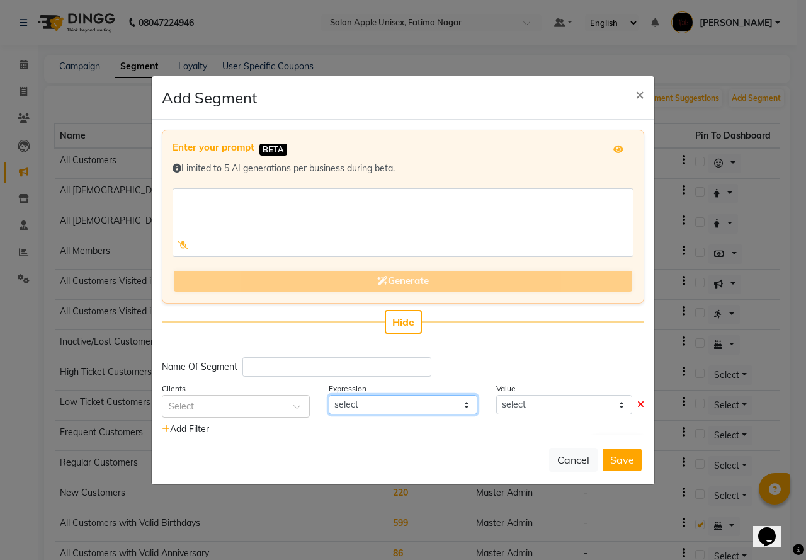
click at [390, 409] on select "select" at bounding box center [403, 405] width 148 height 20
click at [515, 400] on select "select" at bounding box center [564, 405] width 136 height 20
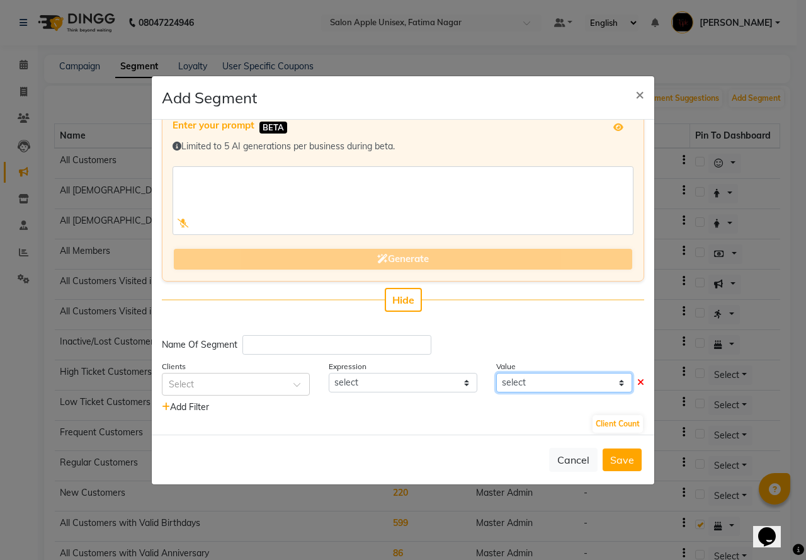
scroll to position [31, 0]
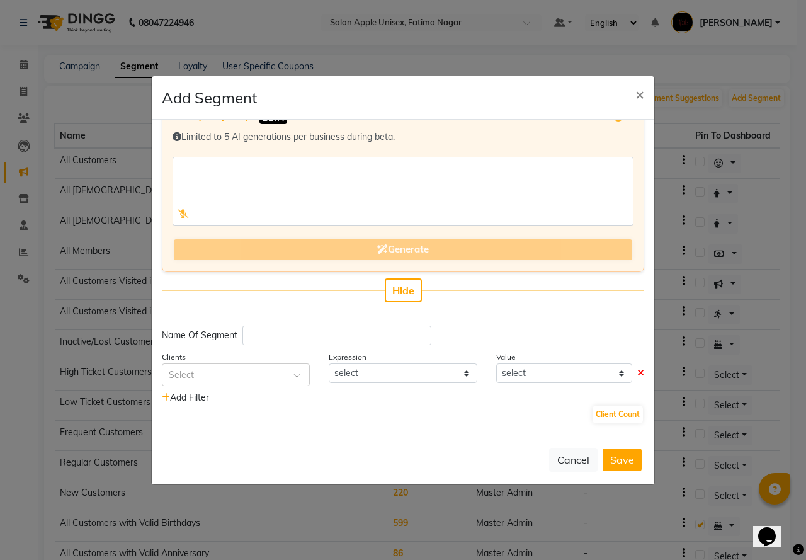
click at [203, 393] on span "Add Filter" at bounding box center [185, 397] width 47 height 11
click at [169, 397] on icon at bounding box center [166, 397] width 8 height 9
click at [209, 364] on div "Select" at bounding box center [236, 374] width 148 height 23
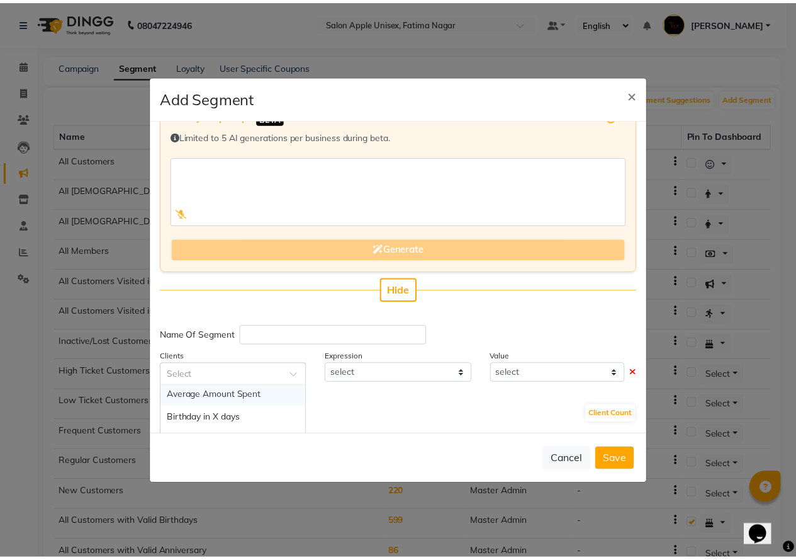
scroll to position [63, 0]
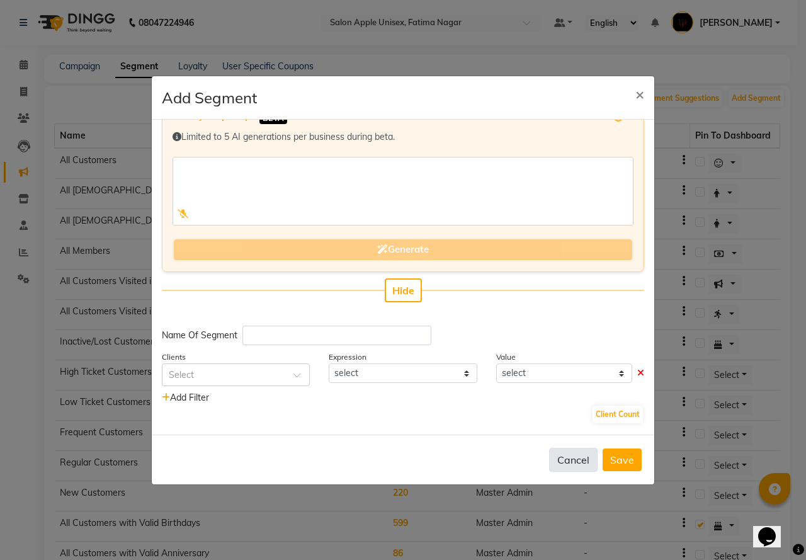
click at [569, 451] on button "Cancel" at bounding box center [573, 460] width 48 height 24
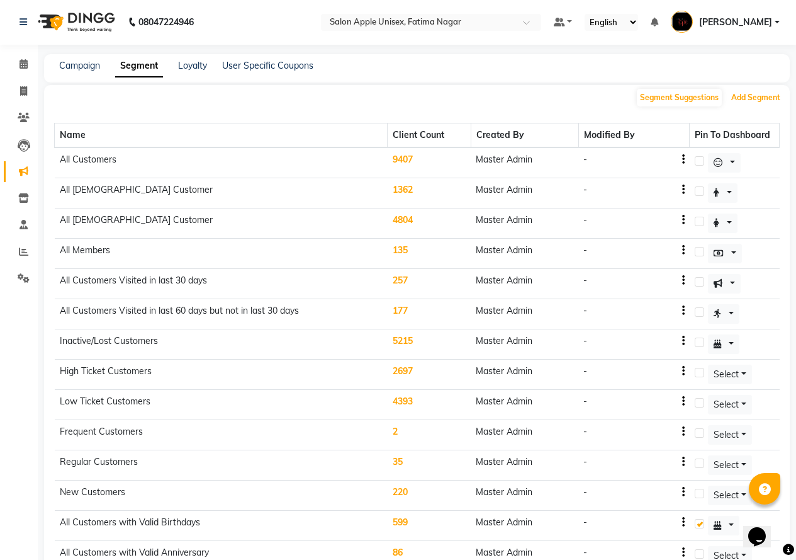
scroll to position [0, 0]
click at [85, 61] on link "Campaign" at bounding box center [79, 65] width 41 height 11
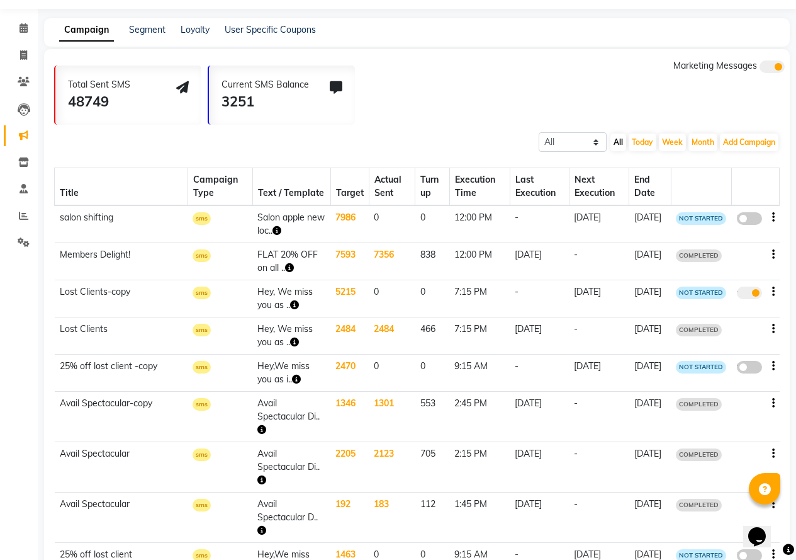
scroll to position [111, 0]
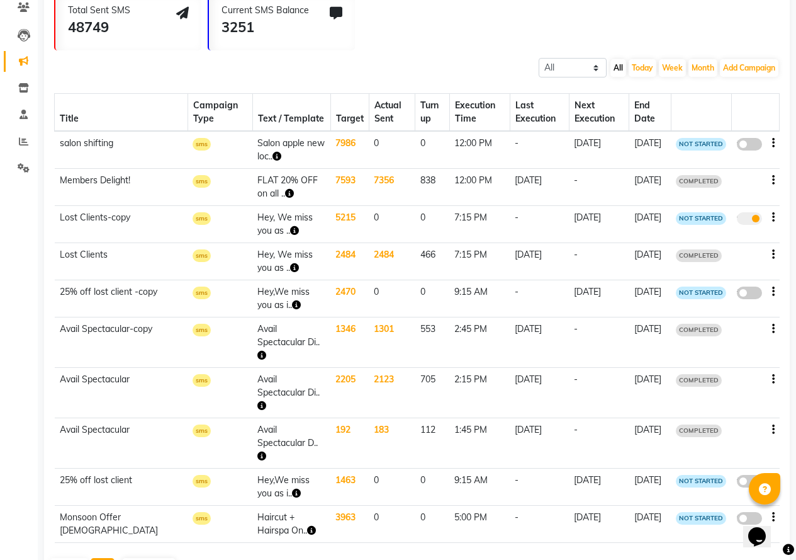
click at [96, 558] on button "Next" at bounding box center [103, 567] width 24 height 18
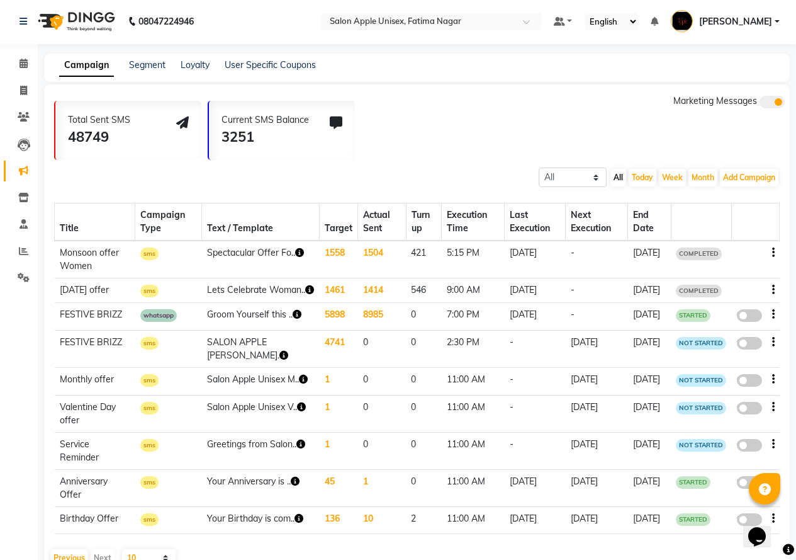
scroll to position [0, 0]
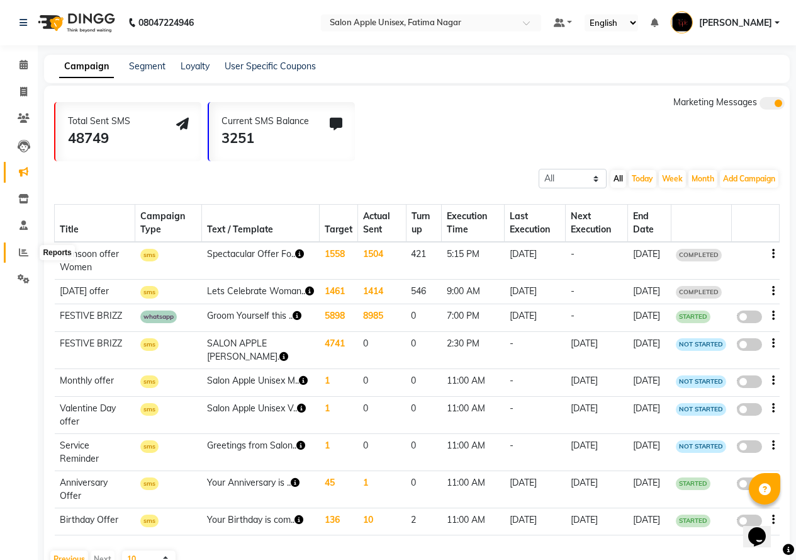
click at [25, 253] on icon at bounding box center [23, 251] width 9 height 9
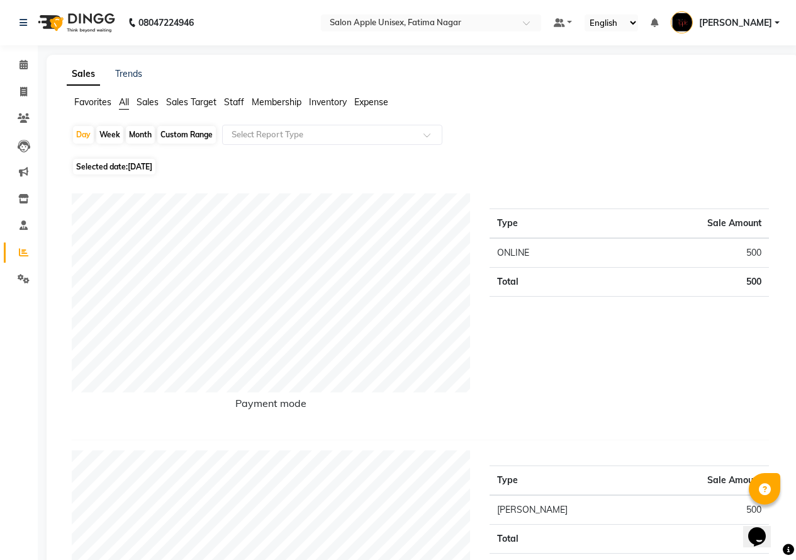
click at [140, 137] on div "Month" at bounding box center [140, 135] width 29 height 18
select select "9"
select select "2025"
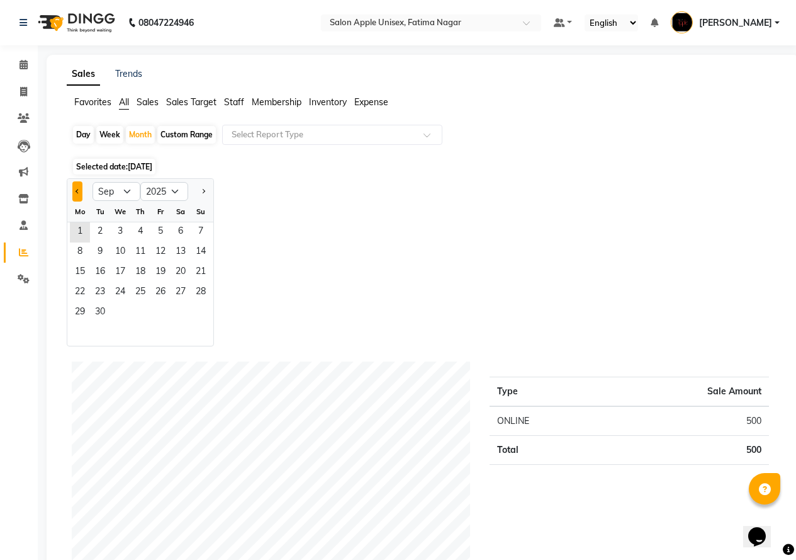
click at [72, 192] on button "Previous month" at bounding box center [77, 191] width 10 height 20
select select "8"
click at [162, 229] on span "1" at bounding box center [160, 232] width 20 height 20
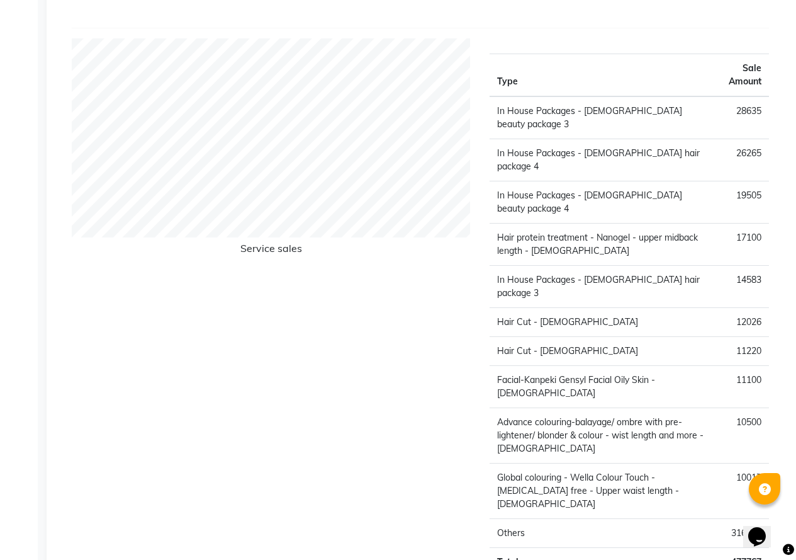
scroll to position [1352, 0]
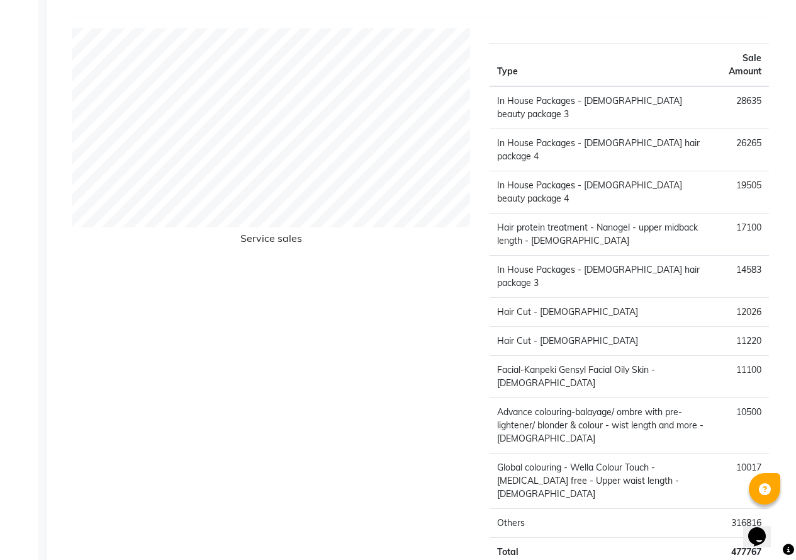
click at [748, 509] on td "316816" at bounding box center [742, 523] width 54 height 29
click at [745, 509] on td "316816" at bounding box center [742, 523] width 54 height 29
click at [594, 398] on td "Advance colouring-balayage/ ombre with pre-lightener/ blonder & colour - wist l…" at bounding box center [602, 425] width 225 height 55
click at [527, 509] on td "Others" at bounding box center [602, 523] width 225 height 29
drag, startPoint x: 735, startPoint y: 449, endPoint x: 674, endPoint y: 432, distance: 62.8
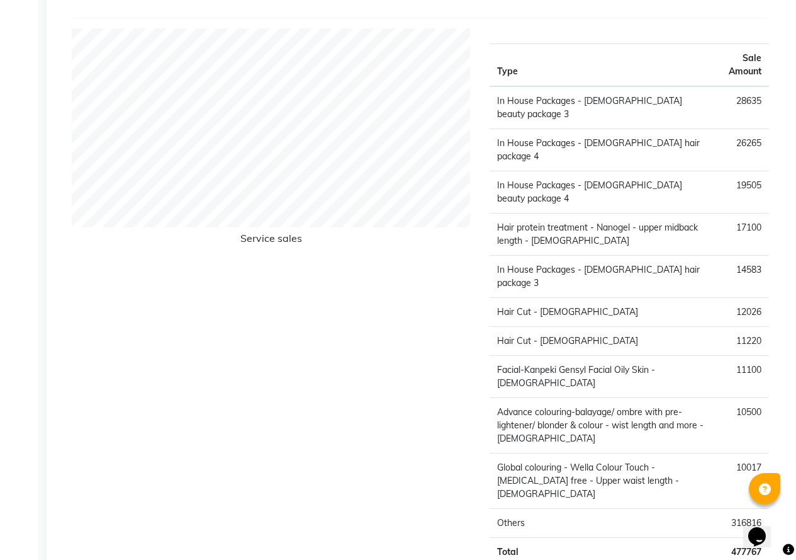
click at [735, 509] on td "316816" at bounding box center [742, 523] width 54 height 29
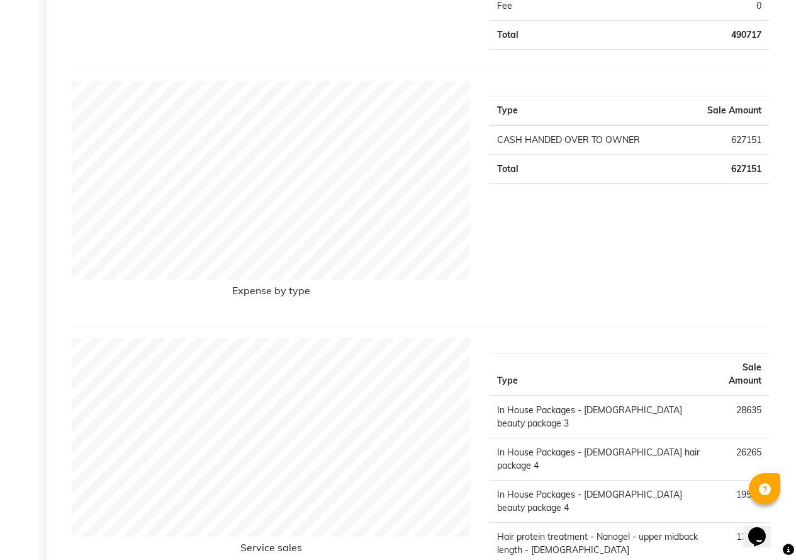
scroll to position [1163, 0]
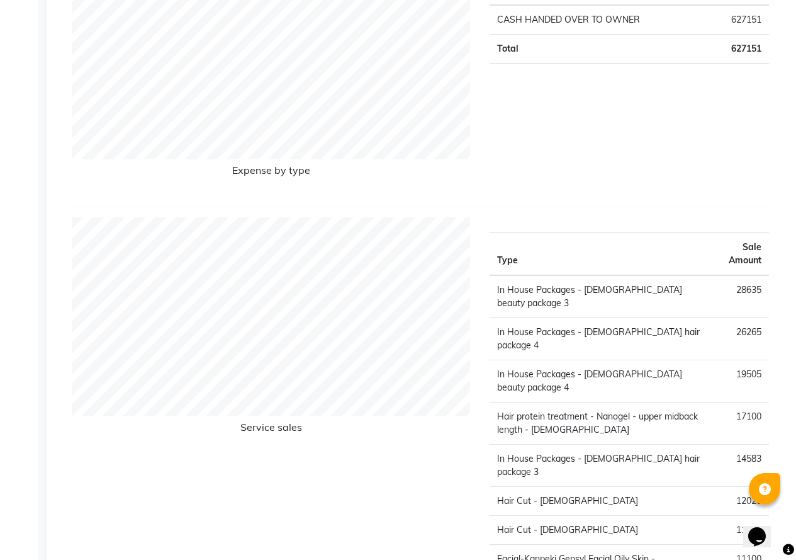
drag, startPoint x: 258, startPoint y: 424, endPoint x: 264, endPoint y: 427, distance: 7.3
click at [259, 424] on h6 "Service sales" at bounding box center [271, 429] width 399 height 17
click at [269, 434] on h6 "Service sales" at bounding box center [271, 429] width 399 height 17
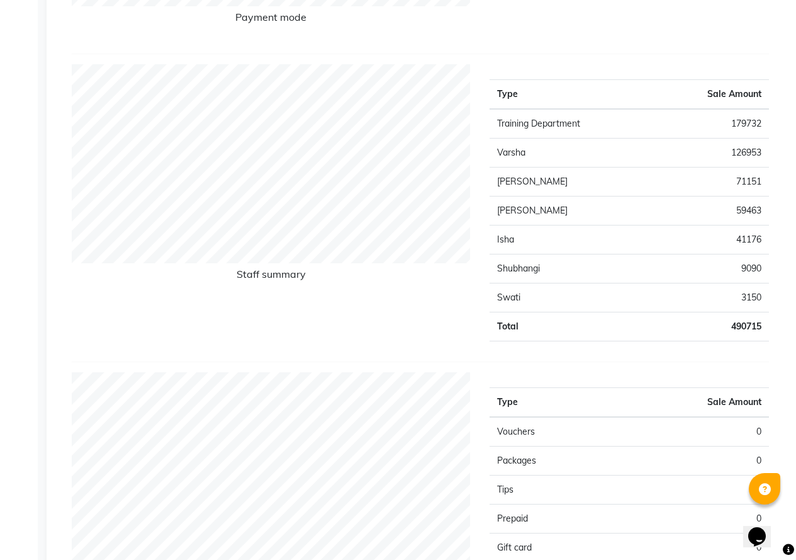
scroll to position [408, 0]
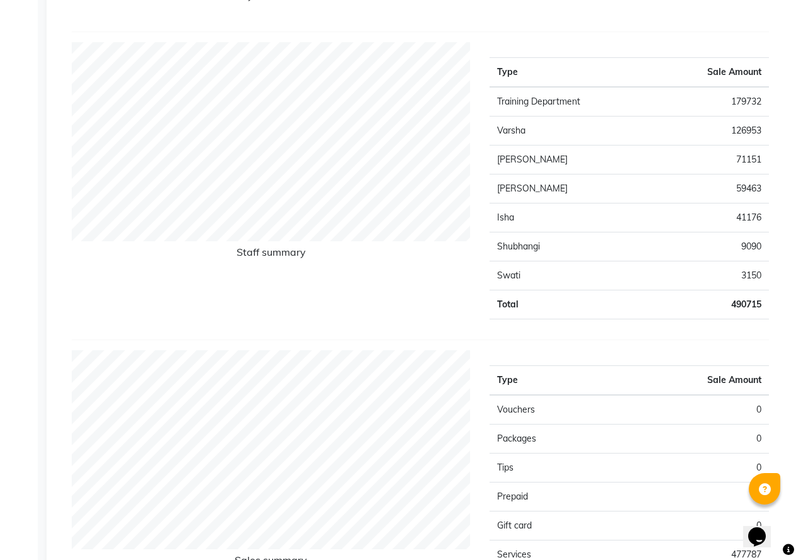
drag, startPoint x: 570, startPoint y: 193, endPoint x: 577, endPoint y: 186, distance: 9.4
click at [575, 189] on td "[PERSON_NAME]" at bounding box center [572, 188] width 164 height 29
drag, startPoint x: 579, startPoint y: 186, endPoint x: 700, endPoint y: 201, distance: 121.8
click at [624, 186] on td "[PERSON_NAME]" at bounding box center [572, 188] width 164 height 29
click at [750, 188] on td "59463" at bounding box center [711, 188] width 116 height 29
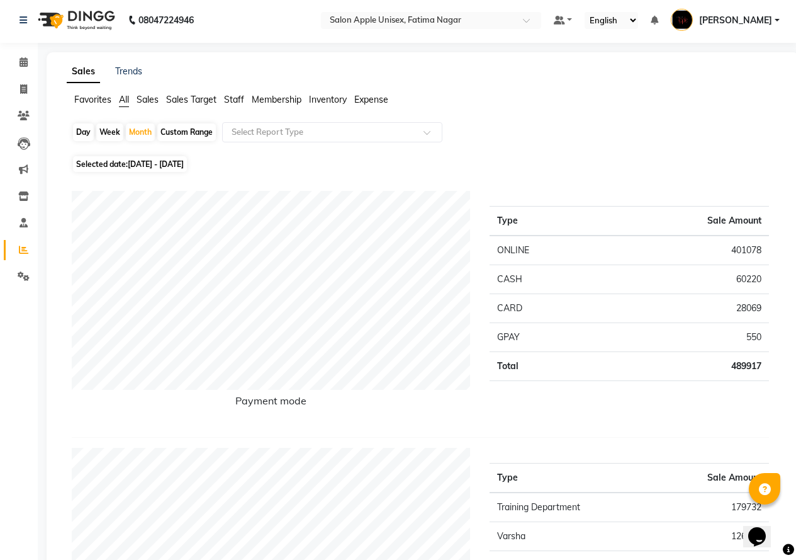
scroll to position [0, 0]
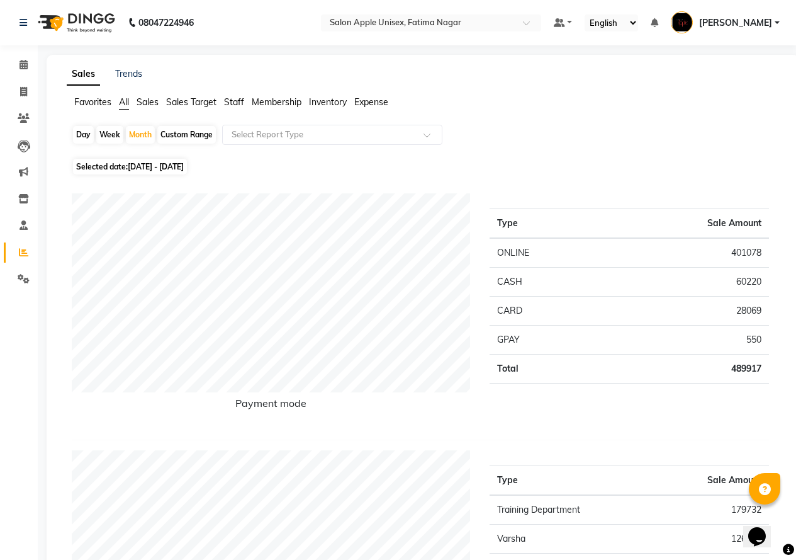
click at [196, 103] on span "Sales Target" at bounding box center [191, 101] width 50 height 11
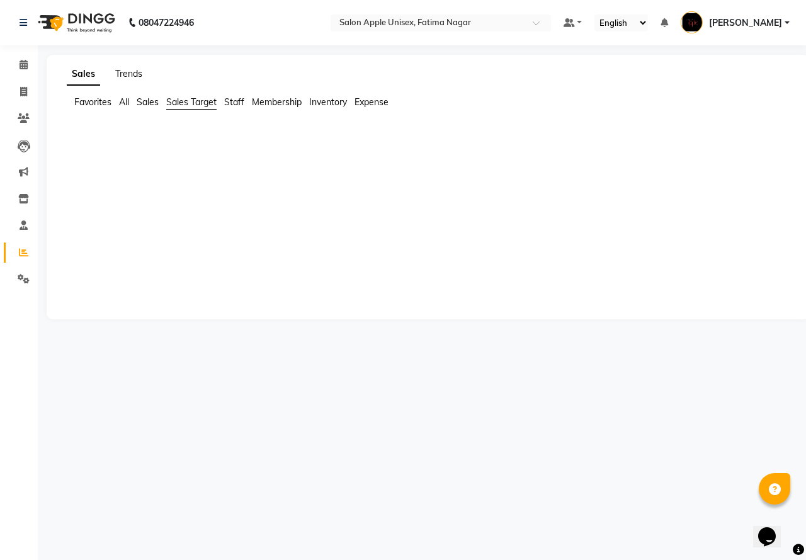
click at [133, 72] on link "Trends" at bounding box center [128, 73] width 27 height 11
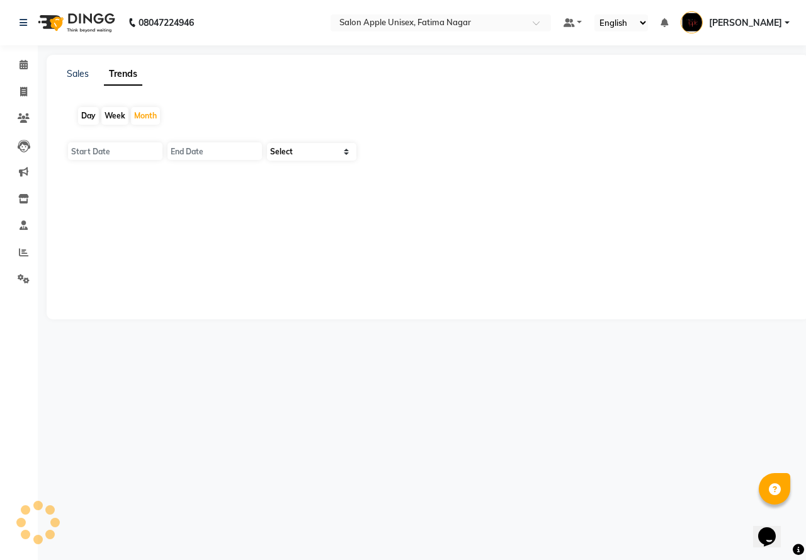
type input "[DATE]"
select select "by_client"
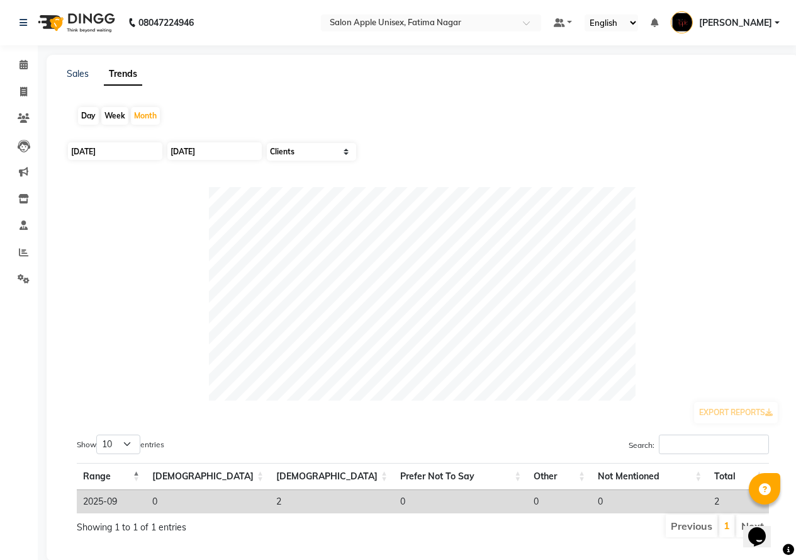
scroll to position [30, 0]
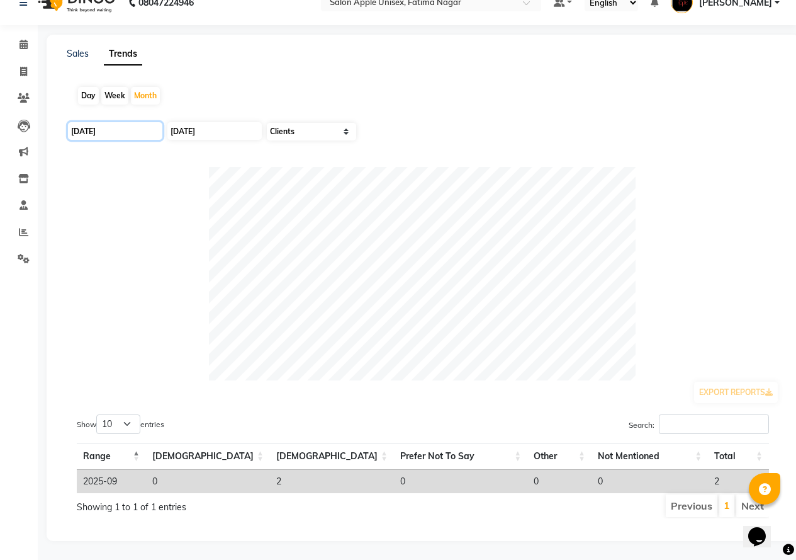
click at [95, 127] on input "[DATE]" at bounding box center [115, 131] width 94 height 18
select select "9"
select select "2025"
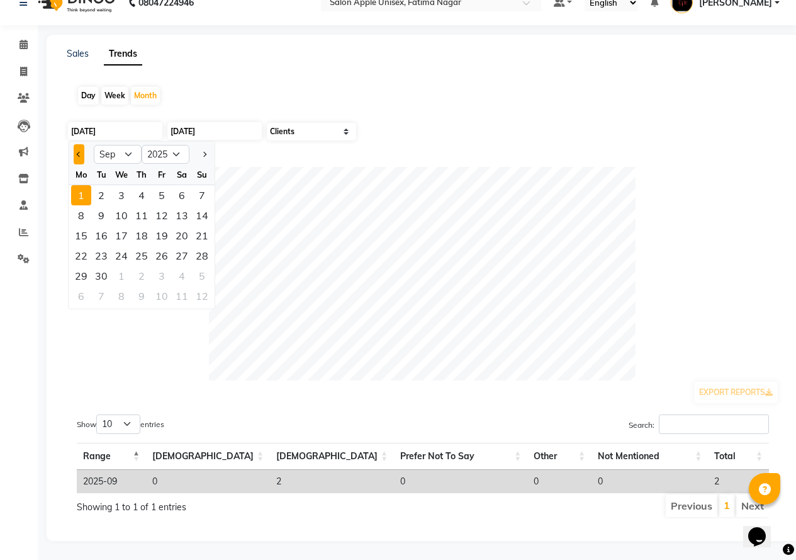
click at [80, 152] on span "Previous month" at bounding box center [79, 154] width 5 height 5
select select "8"
click at [164, 186] on div "1" at bounding box center [162, 195] width 20 height 20
type input "[DATE]"
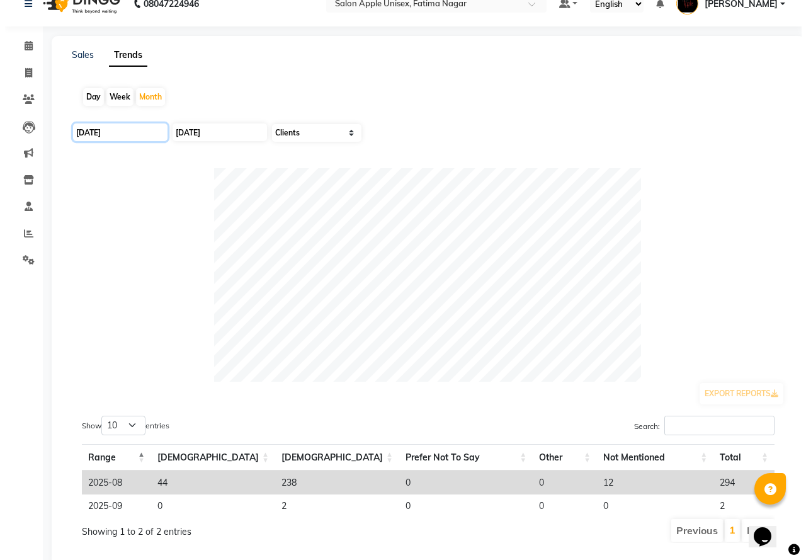
scroll to position [0, 0]
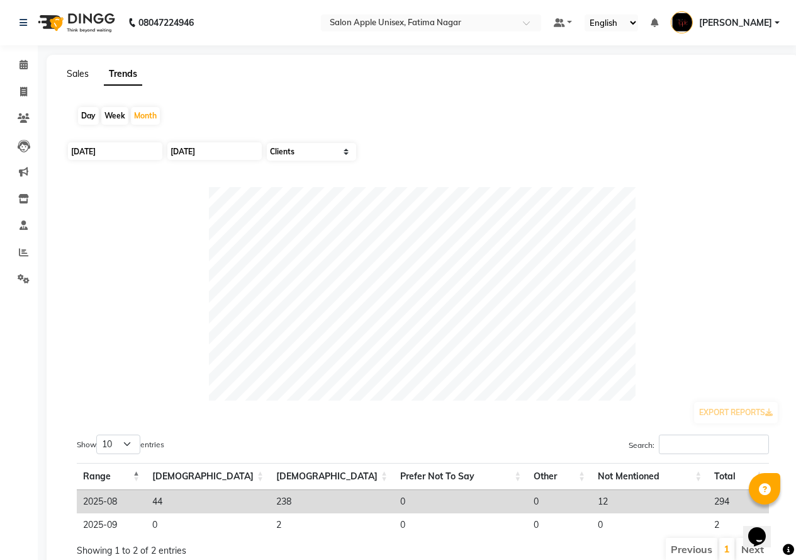
click at [82, 71] on link "Sales" at bounding box center [78, 73] width 22 height 11
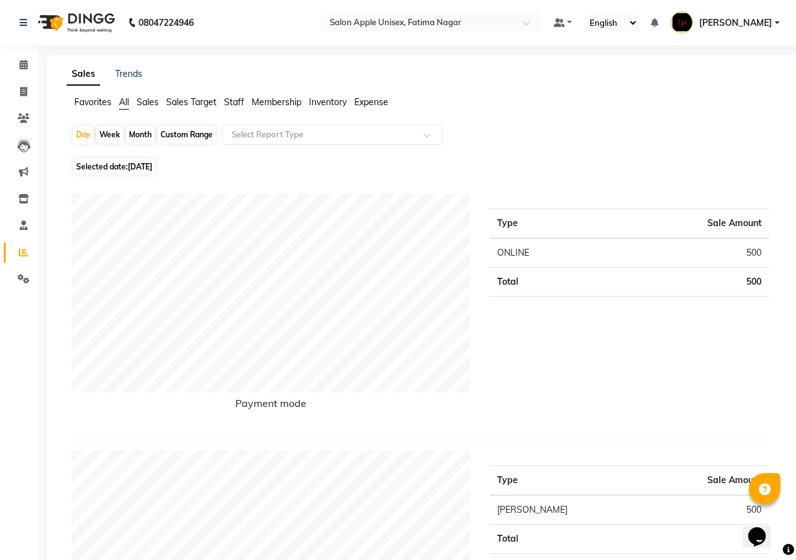
click at [89, 99] on span "Favorites" at bounding box center [92, 101] width 37 height 11
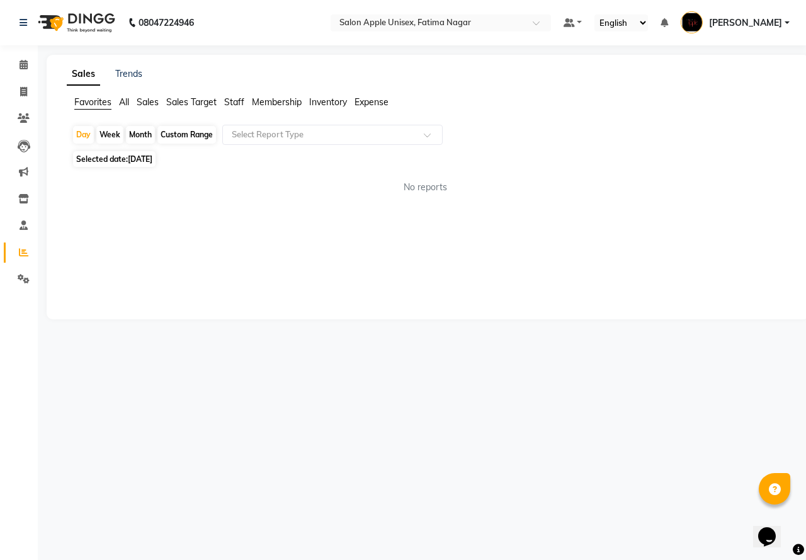
click at [332, 101] on span "Inventory" at bounding box center [328, 101] width 38 height 11
click at [287, 104] on span "Membership" at bounding box center [277, 101] width 50 height 11
click at [152, 157] on span "[DATE]" at bounding box center [140, 158] width 25 height 9
select select "9"
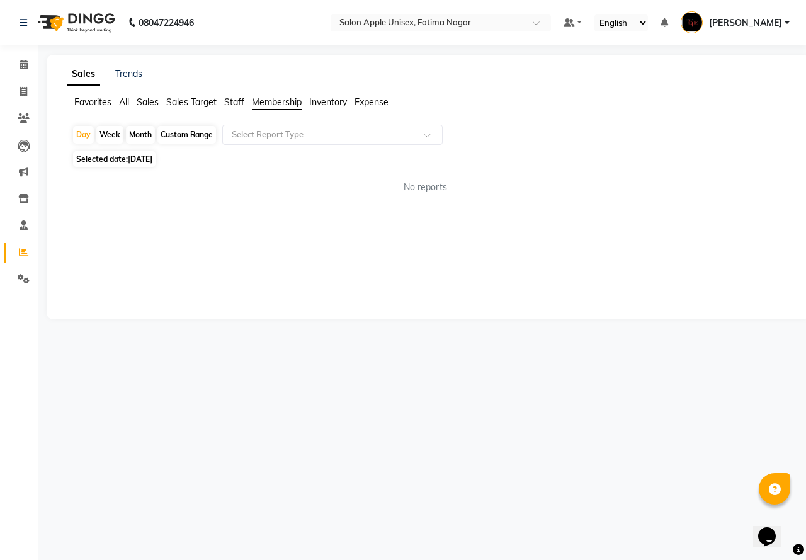
select select "2025"
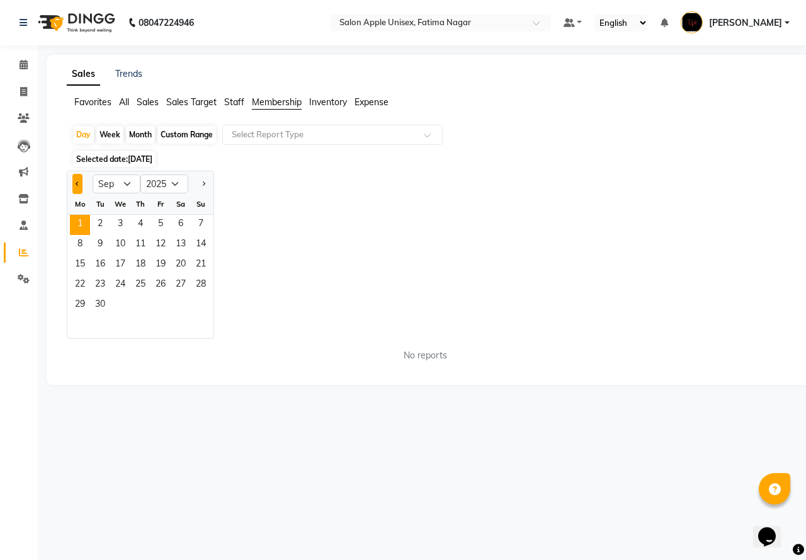
click at [76, 180] on button "Previous month" at bounding box center [77, 184] width 10 height 20
select select "8"
click at [167, 228] on span "1" at bounding box center [160, 225] width 20 height 20
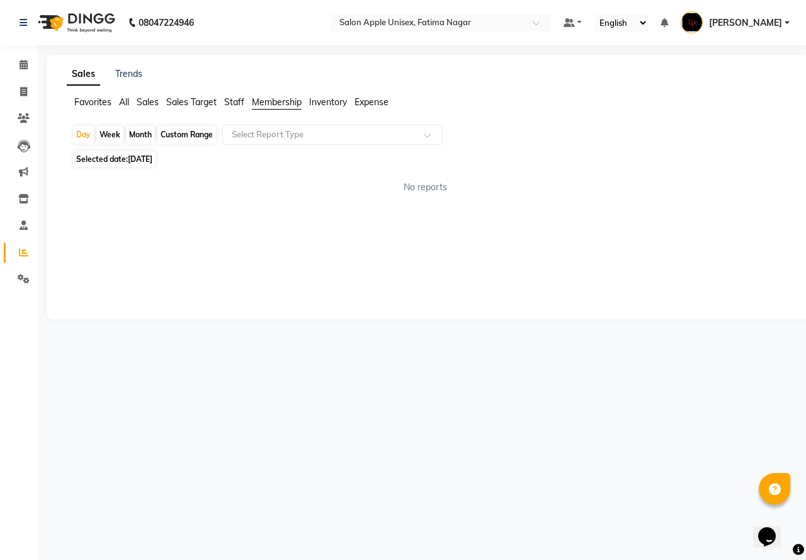
click at [147, 161] on span "[DATE]" at bounding box center [140, 158] width 25 height 9
select select "8"
select select "2025"
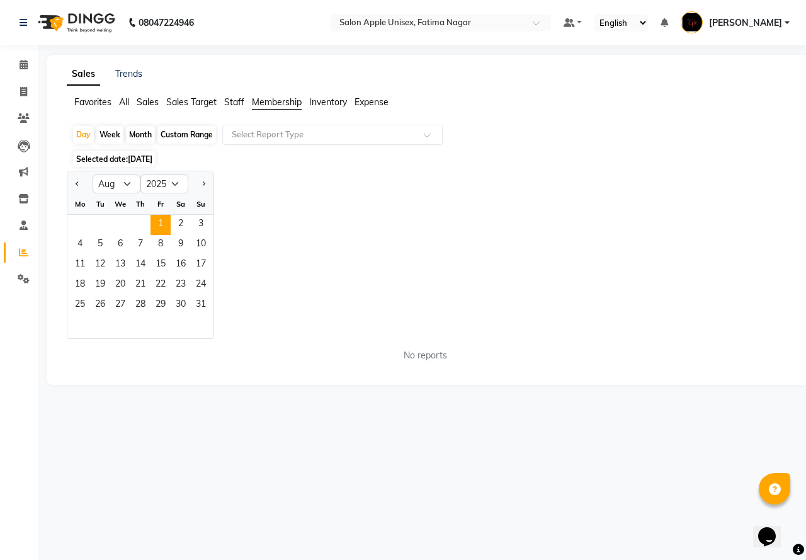
click at [229, 100] on span "Staff" at bounding box center [234, 101] width 20 height 11
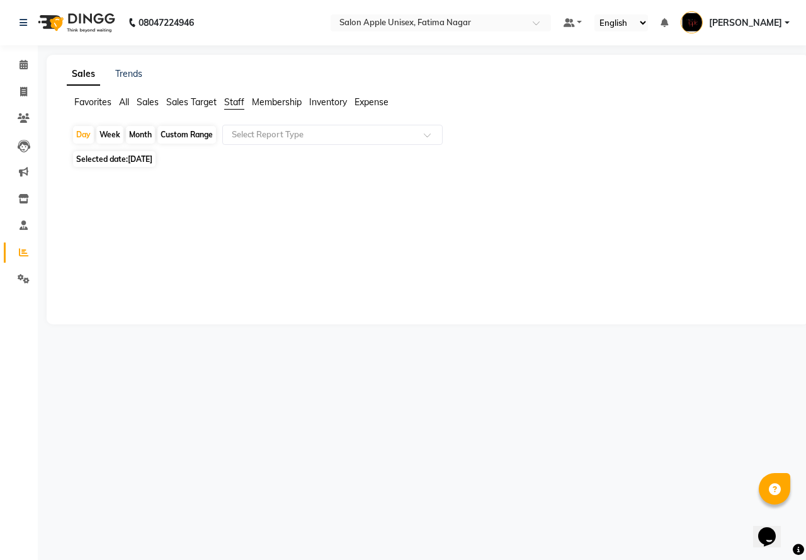
click at [196, 99] on span "Sales Target" at bounding box center [191, 101] width 50 height 11
click at [25, 225] on icon at bounding box center [24, 224] width 8 height 9
